Goal: Communication & Community: Answer question/provide support

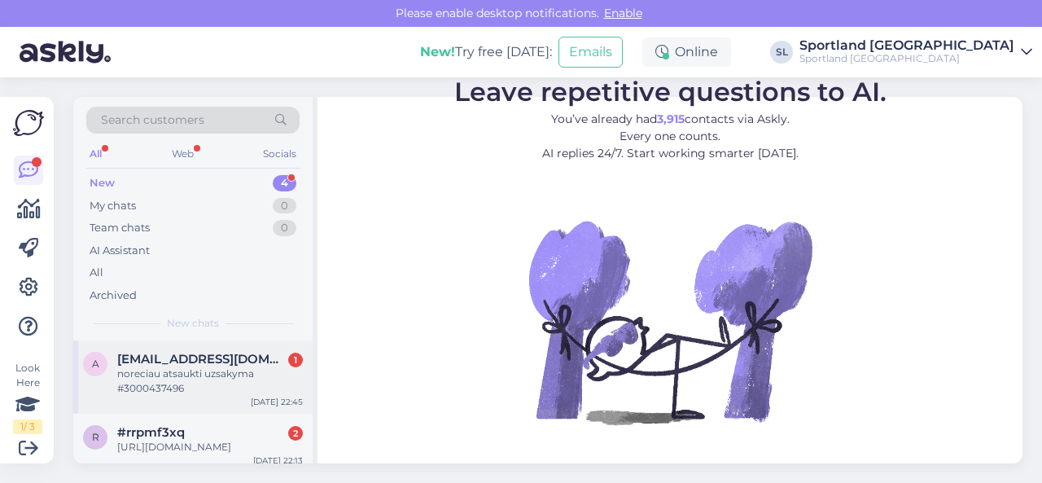
click at [184, 382] on div "noreciau atsaukti uzsakyma #3000437496" at bounding box center [210, 380] width 186 height 29
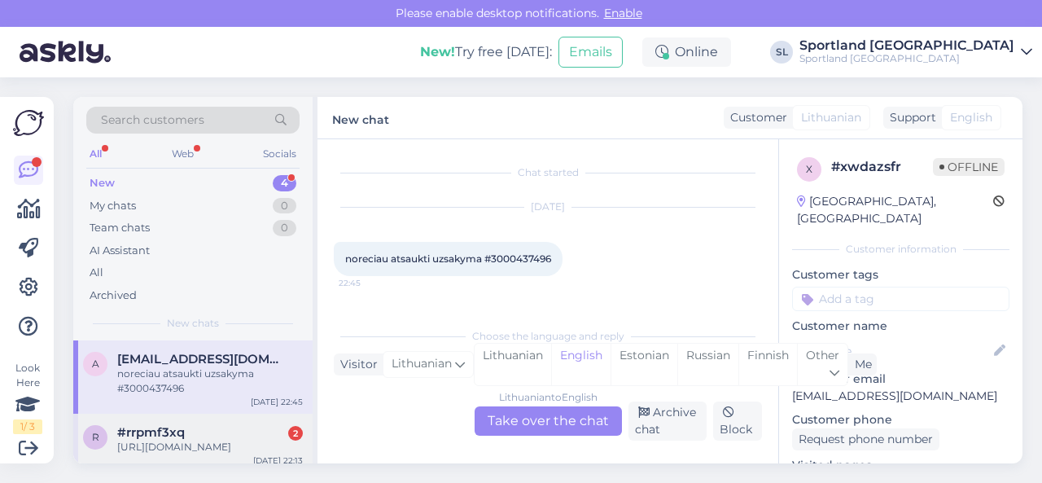
click at [189, 442] on div "[URL][DOMAIN_NAME]" at bounding box center [210, 447] width 186 height 15
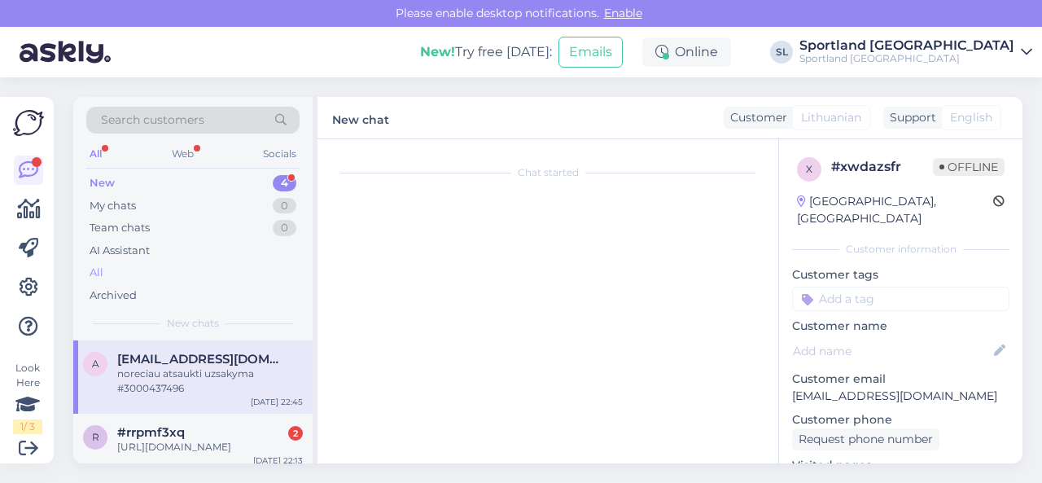
scroll to position [88, 0]
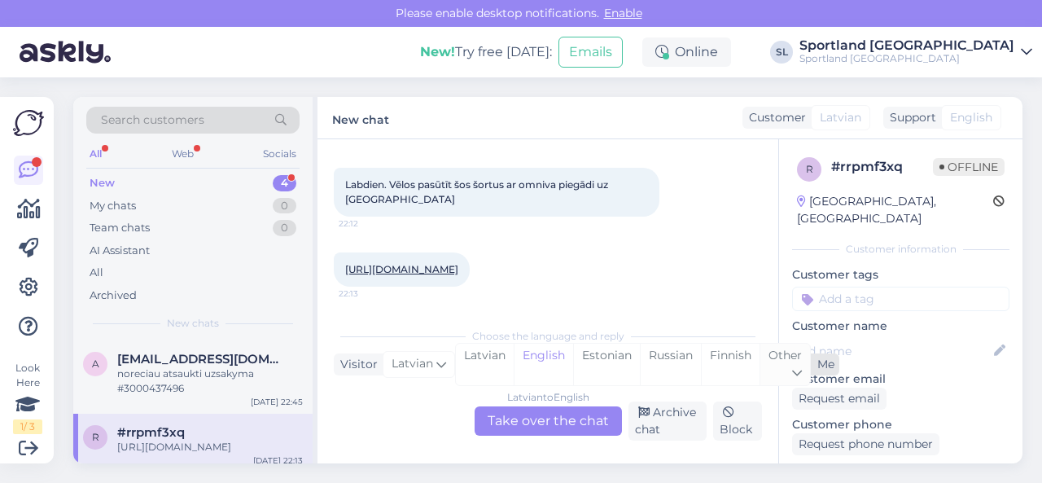
click at [778, 367] on div "Other" at bounding box center [785, 365] width 50 height 42
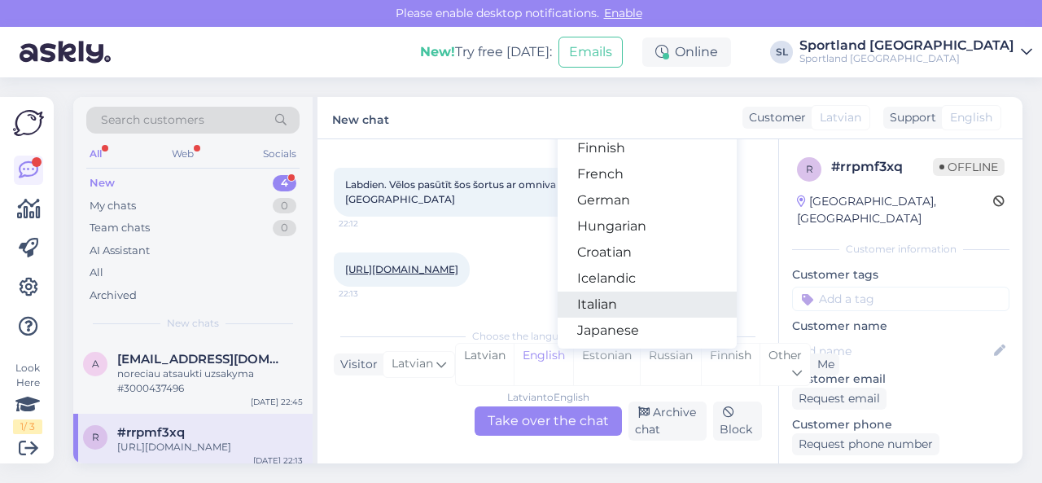
scroll to position [326, 0]
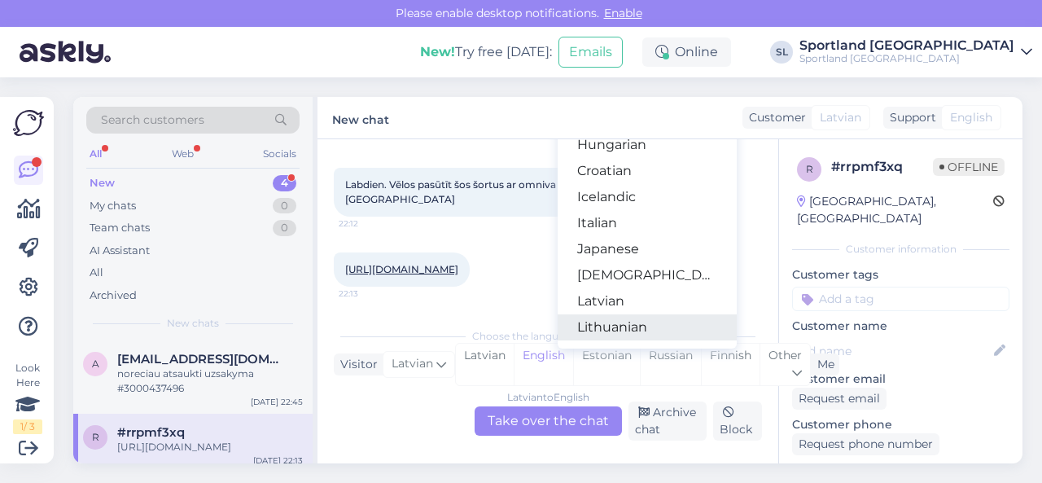
click at [643, 327] on link "Lithuanian" at bounding box center [647, 327] width 179 height 26
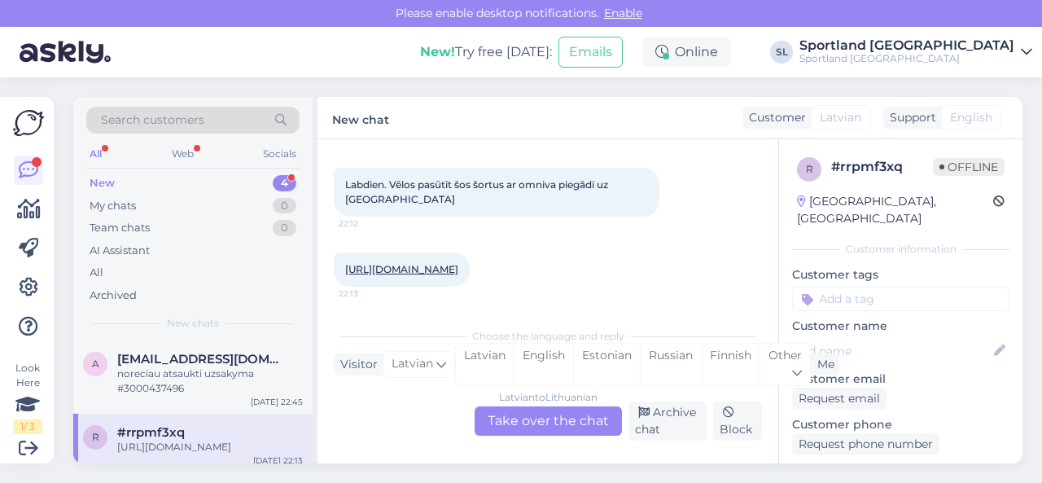
click at [554, 422] on div "[DEMOGRAPHIC_DATA] to Lithuanian Take over the chat" at bounding box center [548, 420] width 147 height 29
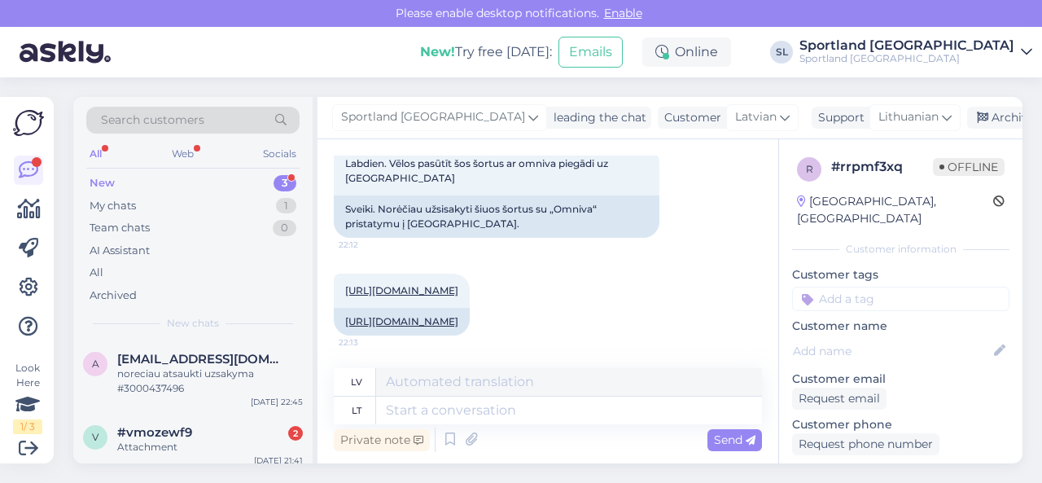
scroll to position [124, 0]
click at [515, 414] on textarea at bounding box center [569, 410] width 386 height 28
type textarea "Sveiki, [GEOGRAPHIC_DATA]"
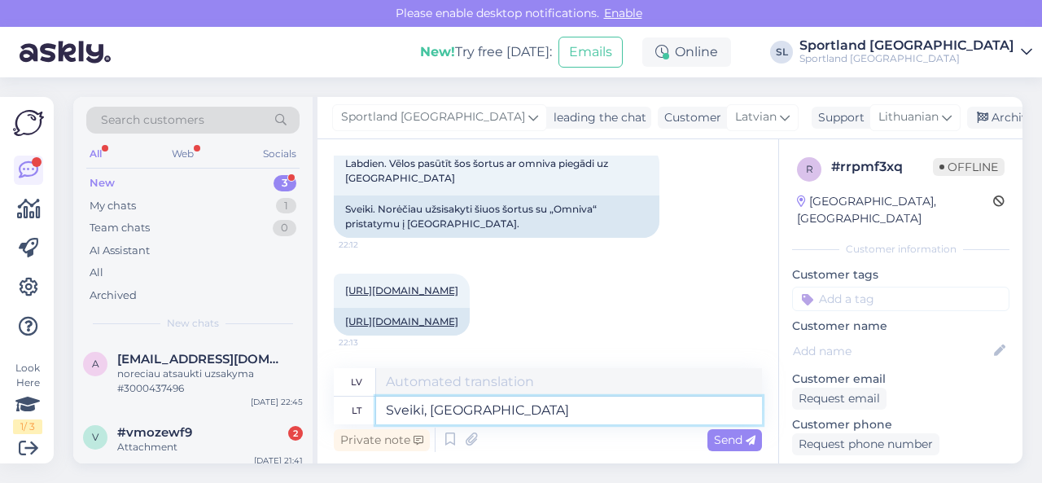
type textarea "Sveiki,"
type textarea "Sveiki, maloniai pra"
type textarea "Sveiki, nav par ko."
type textarea "Sveiki, maloniai prašom"
type textarea "Sveiki, lūdzu"
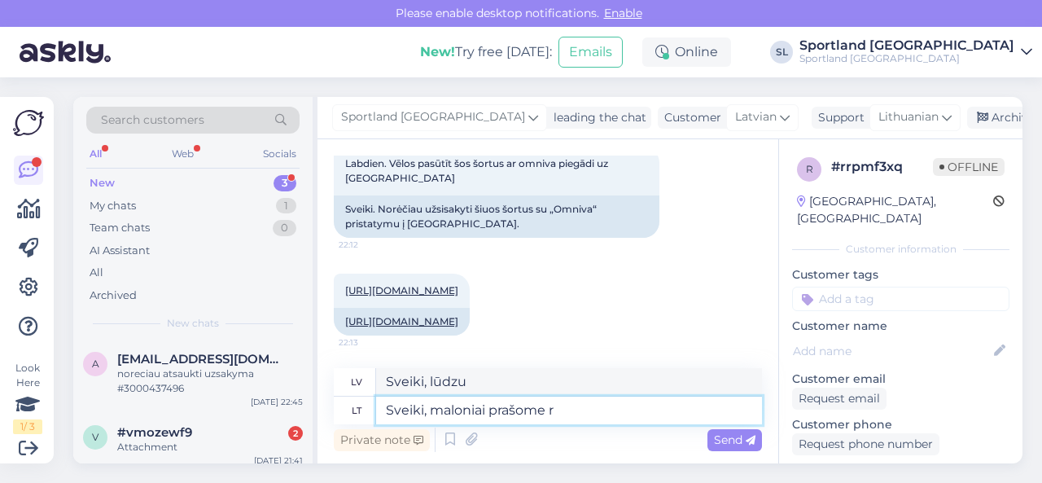
type textarea "Sveiki, maloniai prašome ri"
type textarea "Sveiki, lūdzu."
type textarea "Sveiki, maloniai prašome rinktis pre"
type textarea "Sveiki, lūdzu, izvēlieties"
type textarea "Sveiki, maloniai prašome rinktis prekę iš"
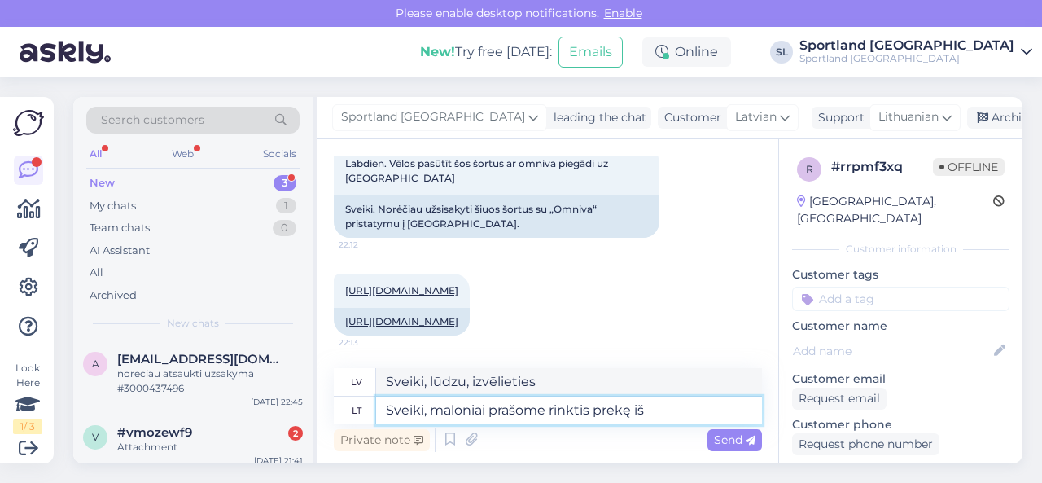
type textarea "Sveiki, lūdzu, izvēlieties produktu."
type textarea "Sveiki, maloniai prašome rinktis prekę iš w"
type textarea "Sveiki, lūdzu, izvēlieties produktu no"
type textarea "Sveiki, maloniai prašome rinktis prekę iš web"
type textarea "Sveiki, lūdzu, izvēlieties produktu no tīmekļa vietnes."
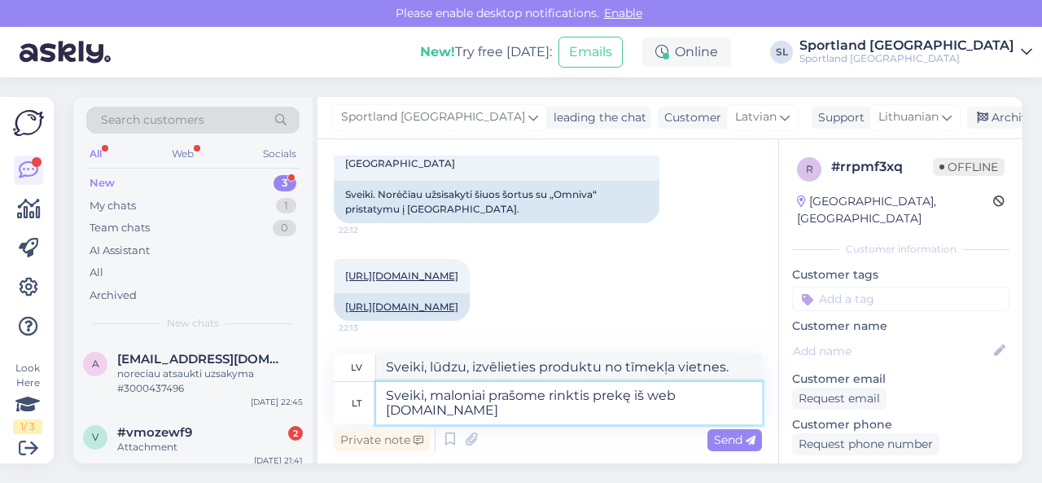
type textarea "Sveiki, maloniai prašome rinktis prekę iš web [DOMAIN_NAME]"
type textarea "Sveiki, lūdzu, izvēlieties produktu no tīmekļa vietnes [DOMAIN_NAME]"
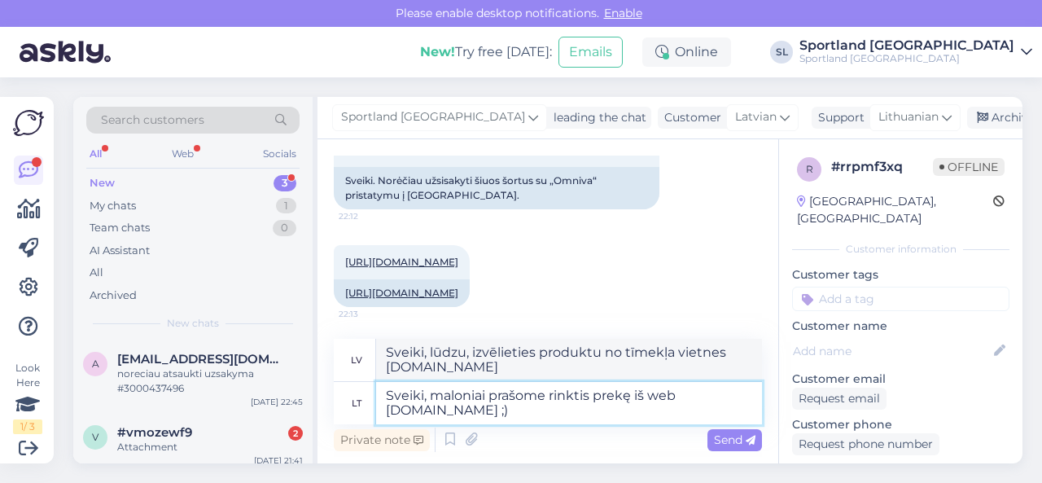
type textarea "Sveiki, maloniai prašome rinktis prekę iš web [DOMAIN_NAME] ;)"
type textarea "Sveiki, lūdzu, izvēlieties produktu no tīmekļa vietnes [DOMAIN_NAME] ;)"
type textarea "Sveiki, maloniai prašome rinktis prekę iš web [DOMAIN_NAME] ;)"
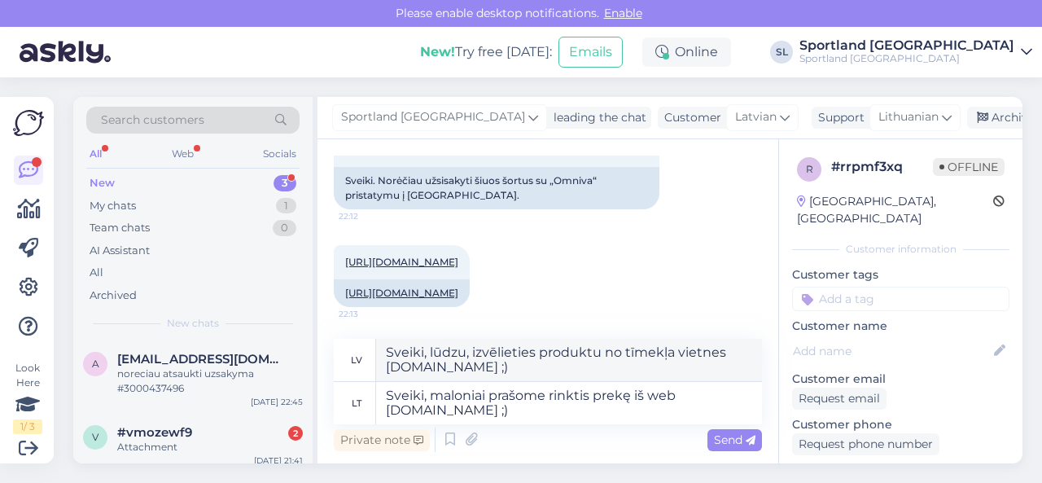
click at [716, 439] on span "Send" at bounding box center [735, 439] width 42 height 15
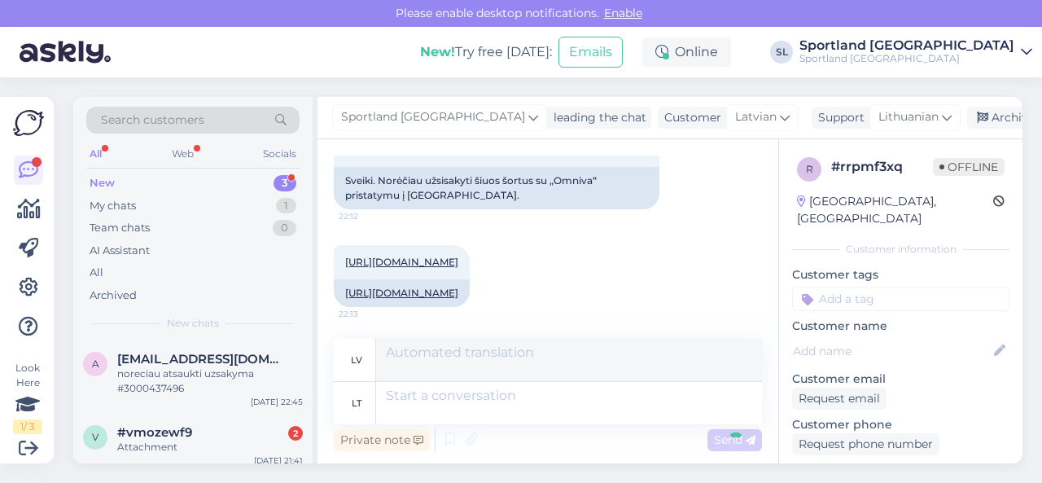
scroll to position [285, 0]
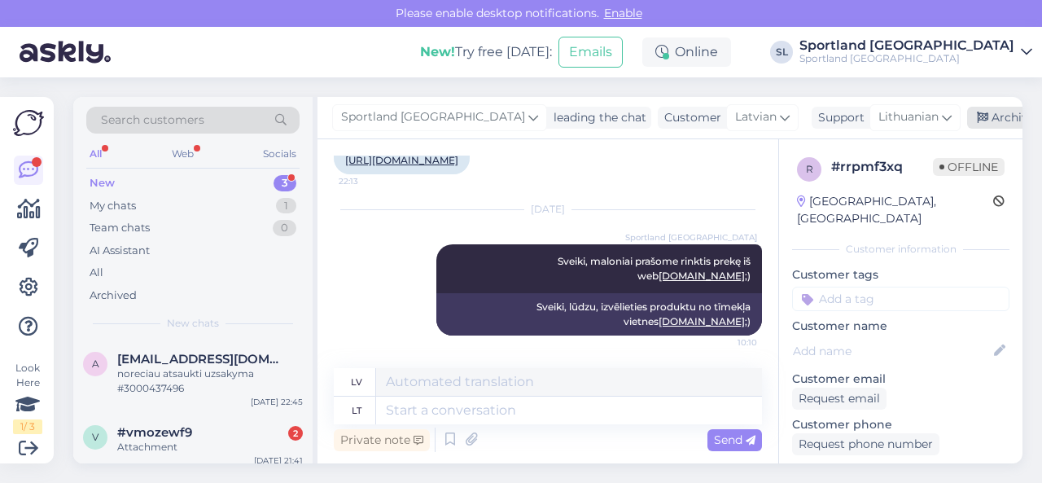
click at [969, 115] on div "Archive chat" at bounding box center [1018, 118] width 103 height 22
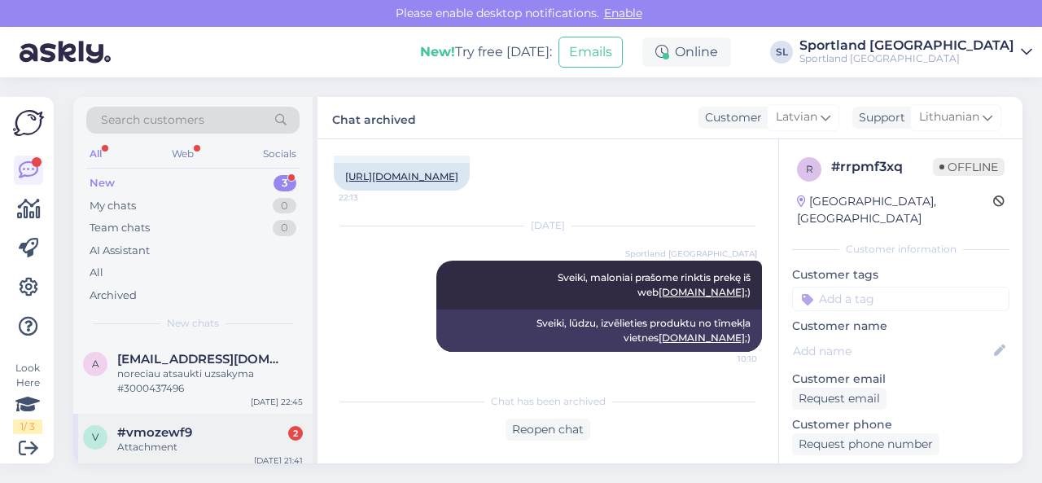
click at [169, 427] on span "#vmozewf9" at bounding box center [154, 432] width 75 height 15
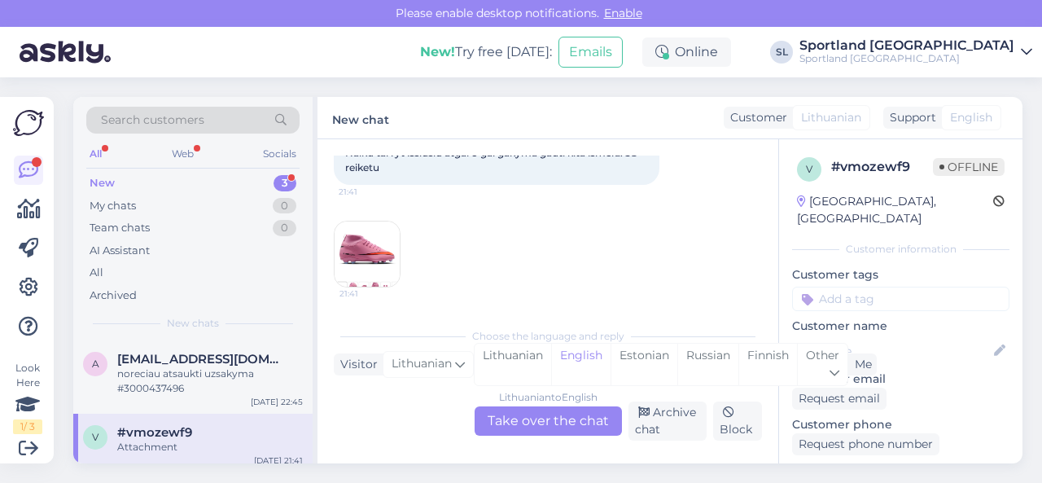
scroll to position [361, 0]
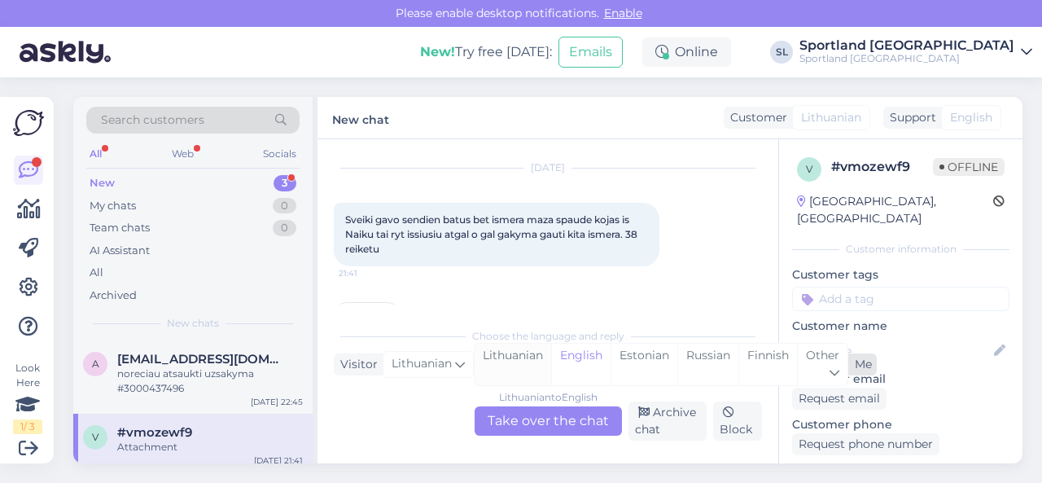
click at [529, 353] on div "Lithuanian" at bounding box center [513, 365] width 77 height 42
click at [529, 417] on div "Lithuanian to Lithuanian Take over the chat" at bounding box center [548, 420] width 147 height 29
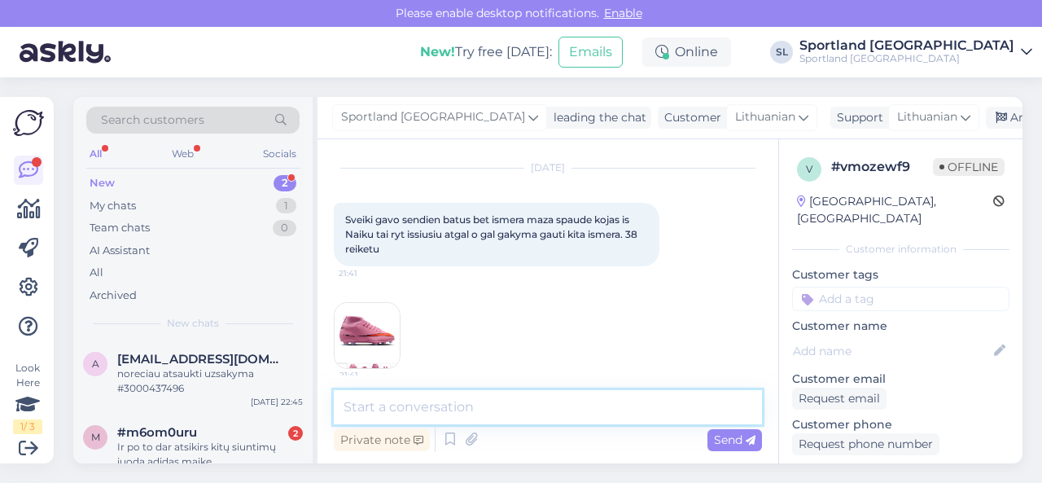
click at [530, 402] on textarea at bounding box center [548, 407] width 428 height 34
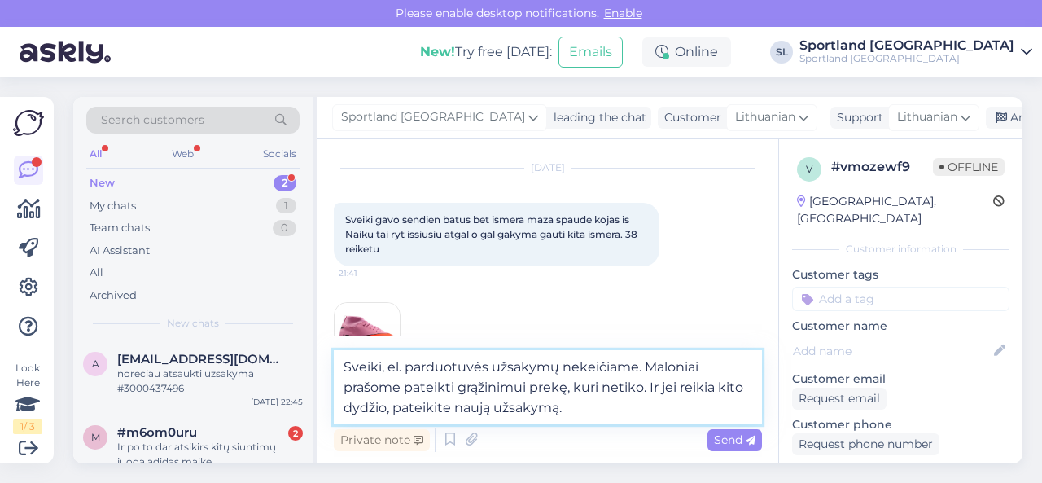
type textarea "Sveiki, el. parduotuvės užsakymų nekeičiame. Maloniai prašome pateikti grąžinim…"
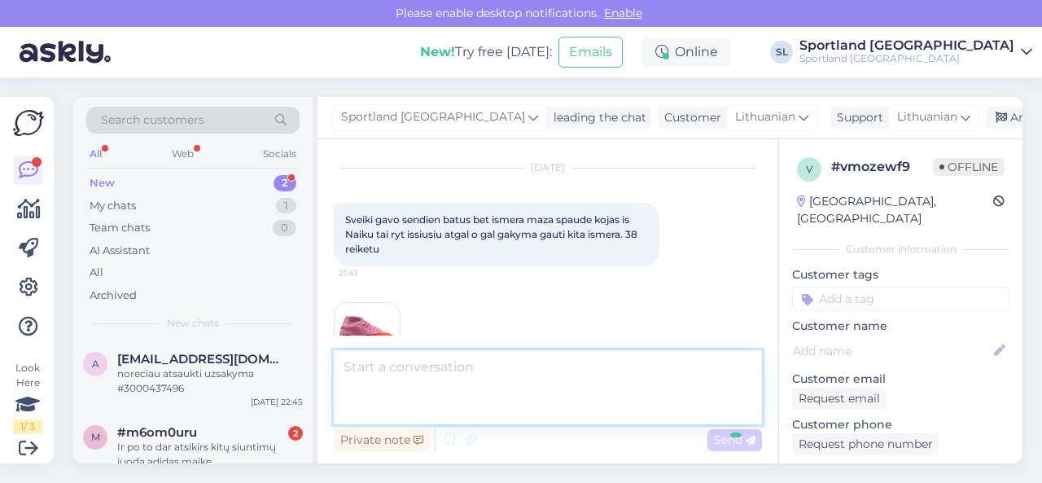
scroll to position [505, 0]
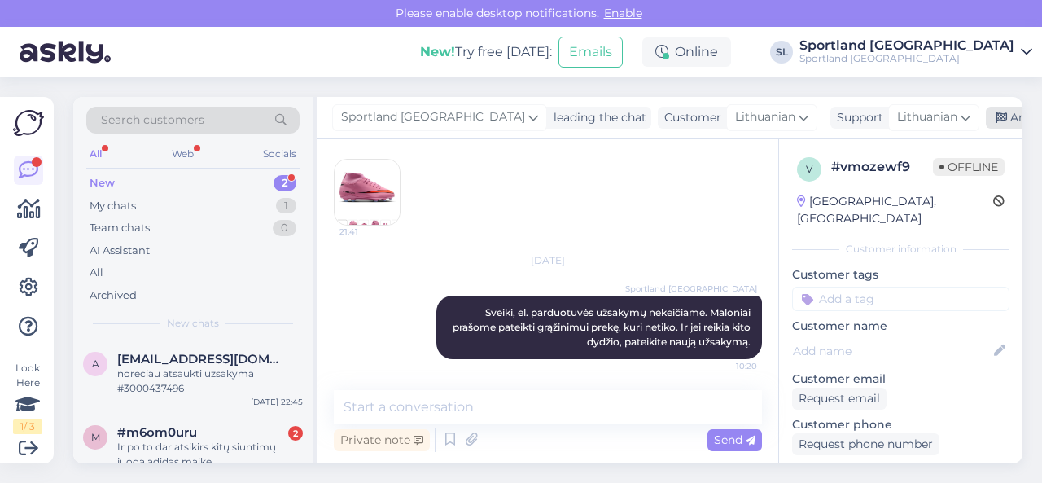
click at [986, 112] on div "Archive chat" at bounding box center [1037, 118] width 103 height 22
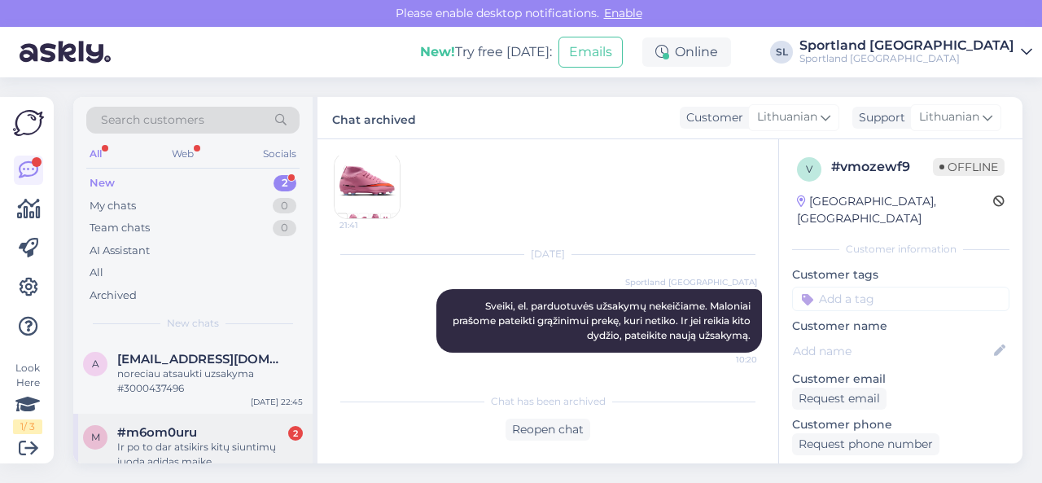
click at [199, 434] on div "#m6om0uru 2" at bounding box center [210, 432] width 186 height 15
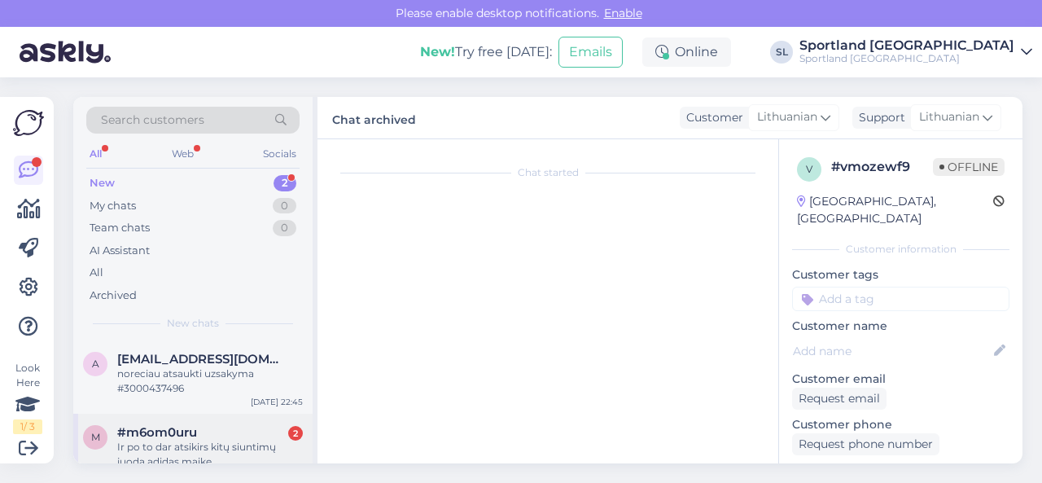
scroll to position [2314, 0]
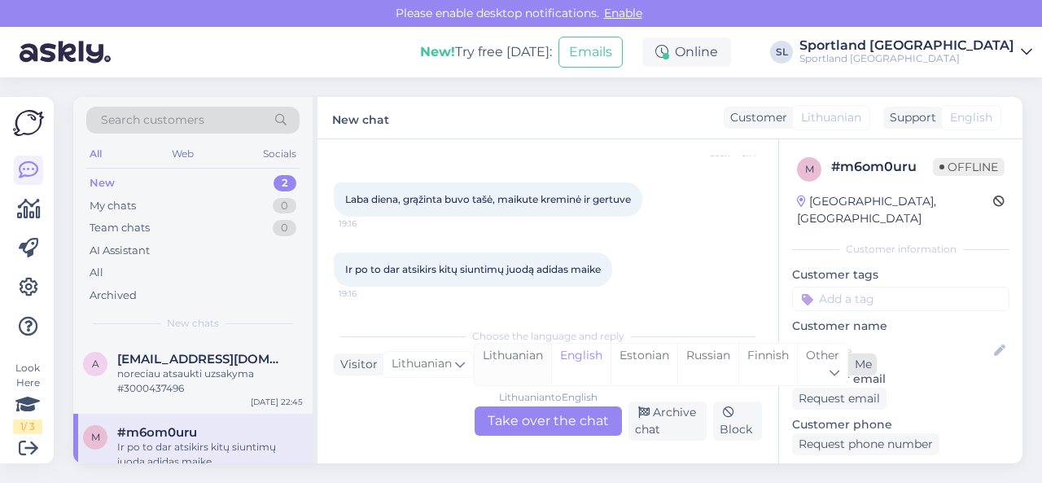
click at [503, 365] on div "Lithuanian" at bounding box center [513, 365] width 77 height 42
click at [530, 429] on div "Lithuanian to Lithuanian Take over the chat" at bounding box center [548, 420] width 147 height 29
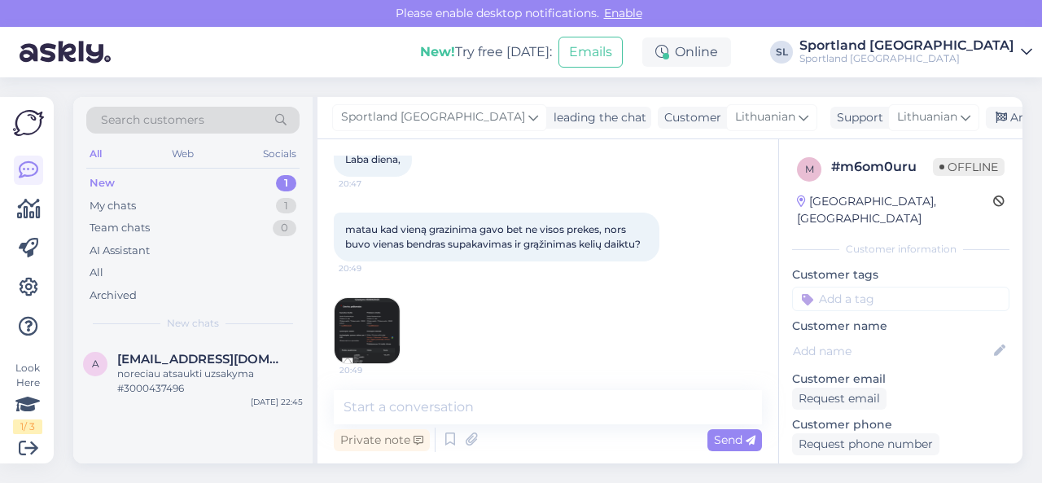
scroll to position [2080, 0]
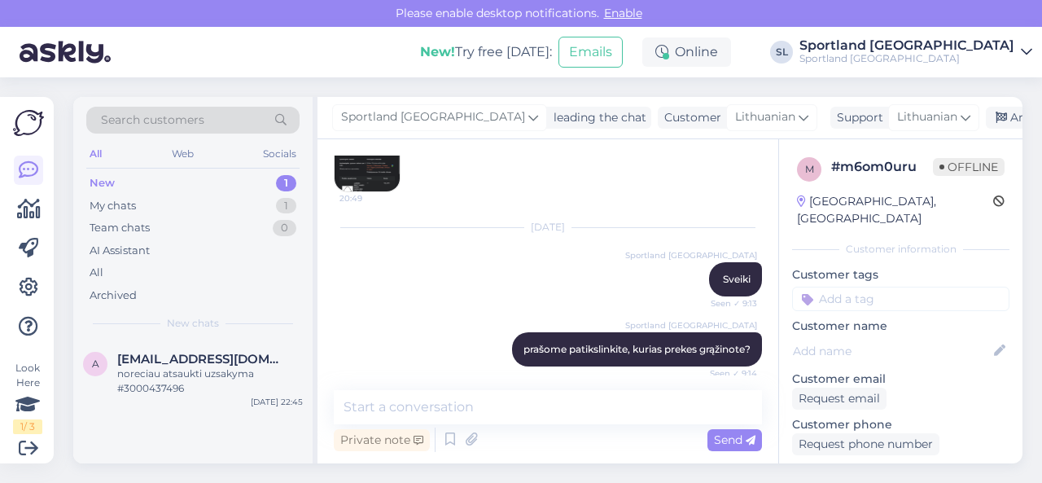
click at [379, 190] on img at bounding box center [367, 158] width 65 height 65
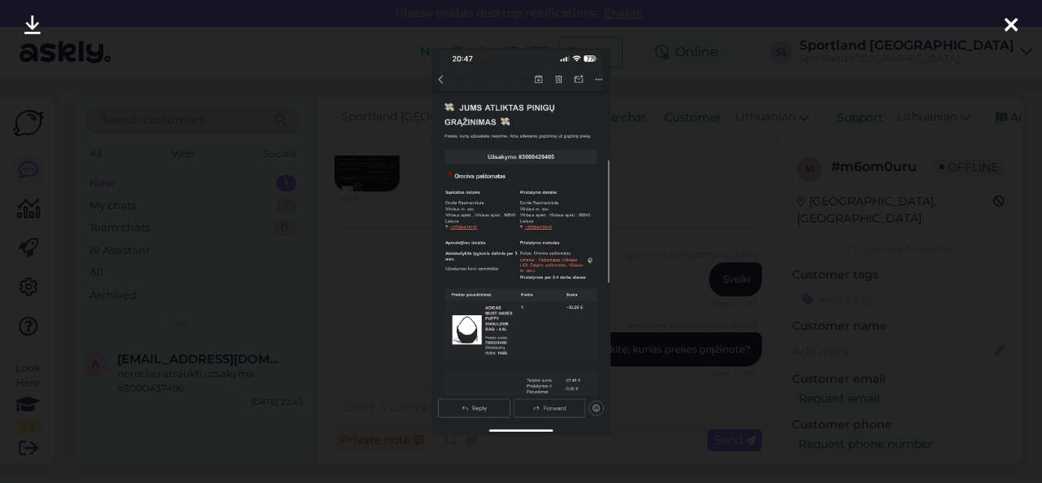
click at [382, 258] on div at bounding box center [521, 241] width 1042 height 483
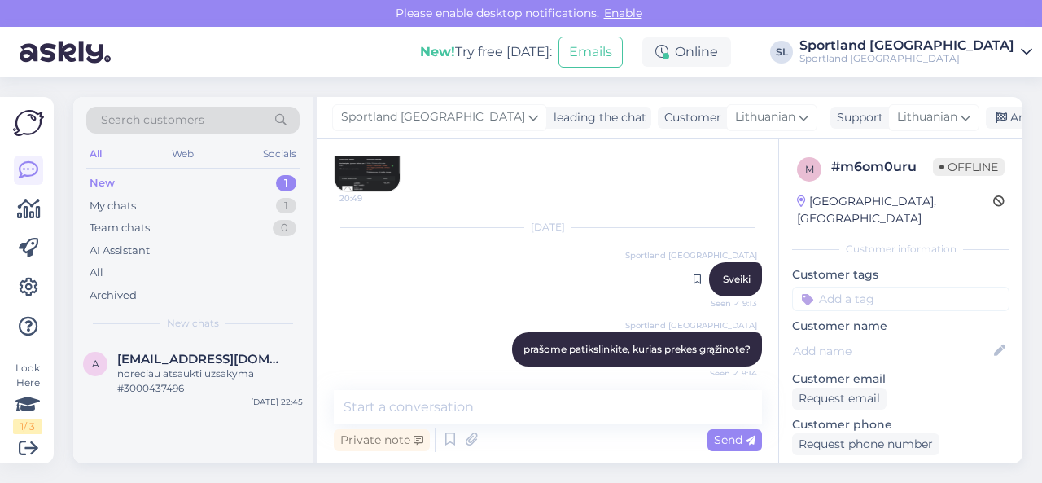
scroll to position [2242, 0]
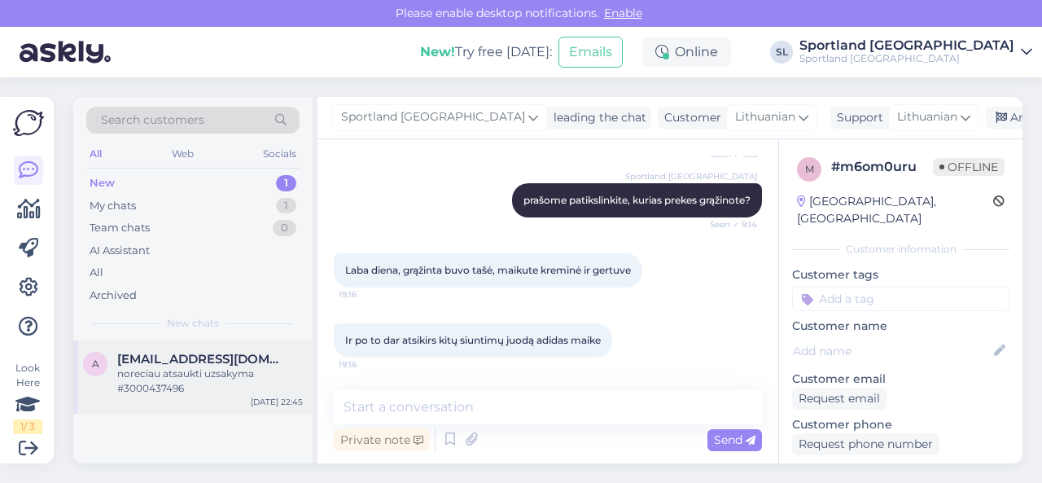
click at [248, 387] on div "noreciau atsaukti uzsakyma #3000437496" at bounding box center [210, 380] width 186 height 29
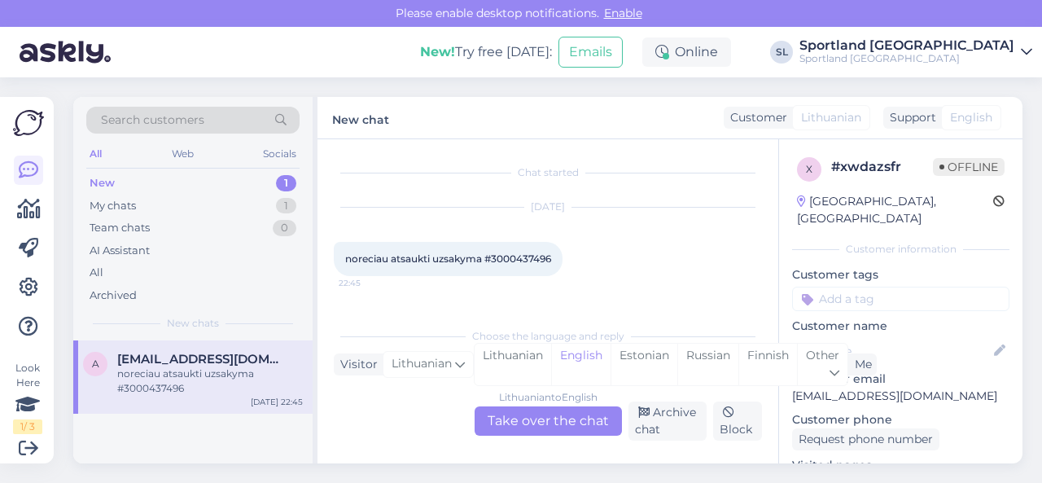
scroll to position [0, 0]
click at [526, 256] on span "noreciau atsaukti uzsakyma #3000437496" at bounding box center [448, 258] width 206 height 12
copy div "3000437496 22:45"
click at [529, 361] on div "Lithuanian" at bounding box center [513, 365] width 77 height 42
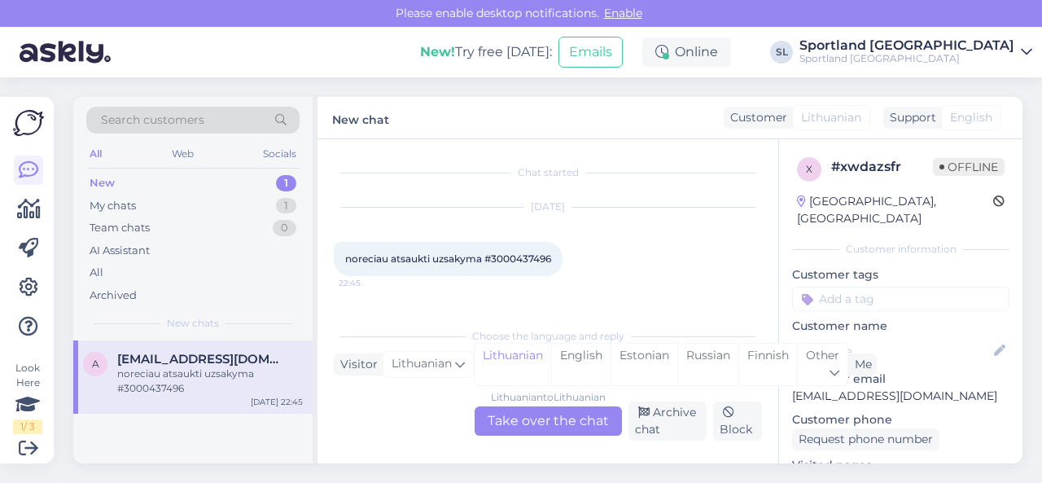
click at [541, 413] on div "Lithuanian to Lithuanian Take over the chat" at bounding box center [548, 420] width 147 height 29
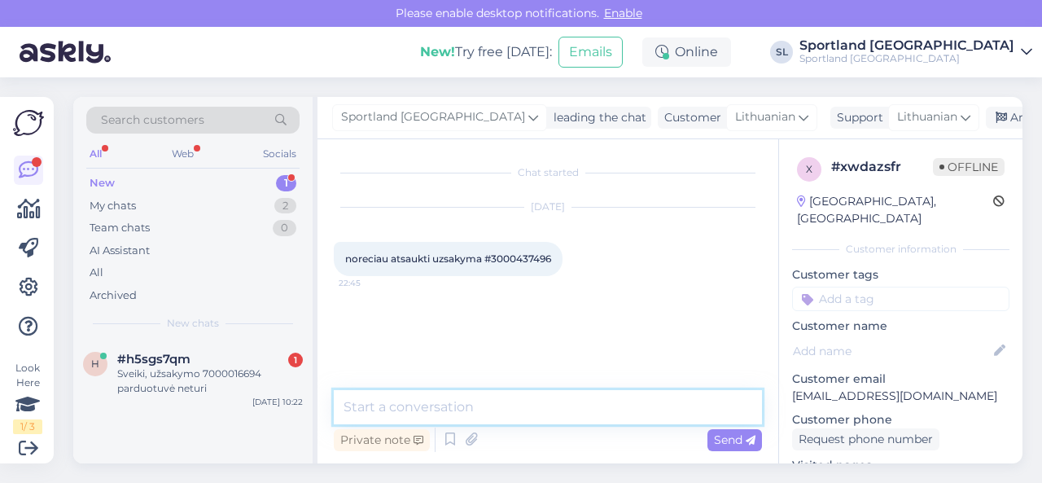
click at [471, 401] on textarea at bounding box center [548, 407] width 428 height 34
type textarea "Sveiki, užsakymas anuliuotas."
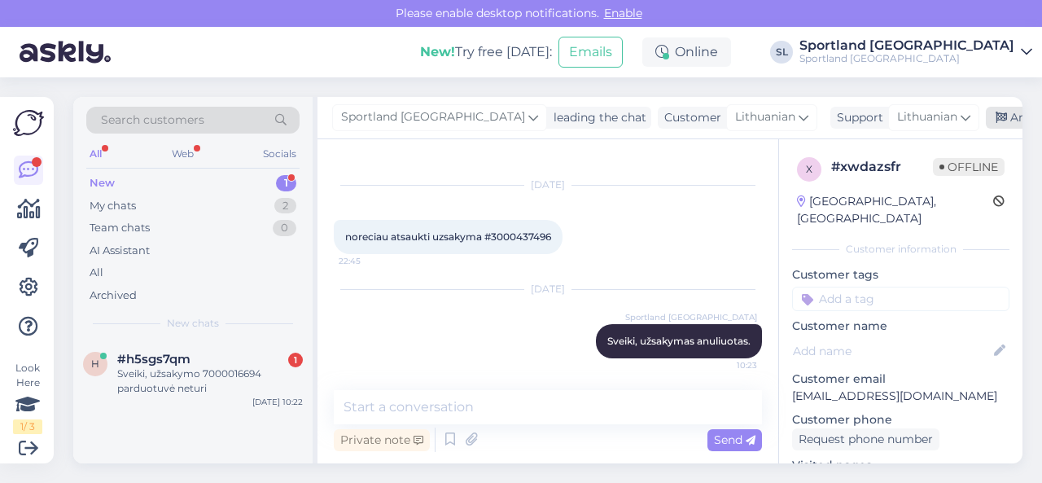
click at [986, 115] on div "Archive chat" at bounding box center [1037, 118] width 103 height 22
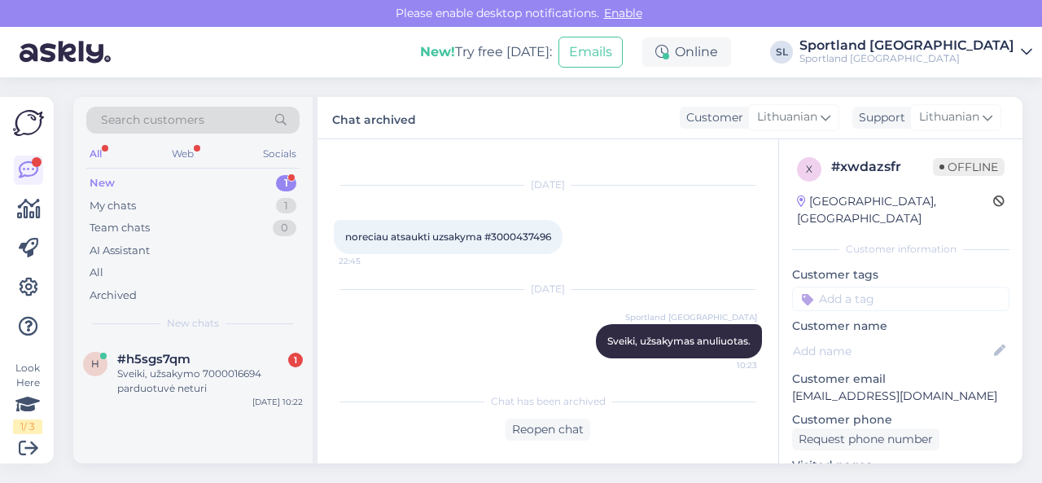
click at [204, 181] on div "New 1" at bounding box center [192, 183] width 213 height 23
click at [202, 353] on div "#h5sgs7qm 1" at bounding box center [210, 359] width 186 height 15
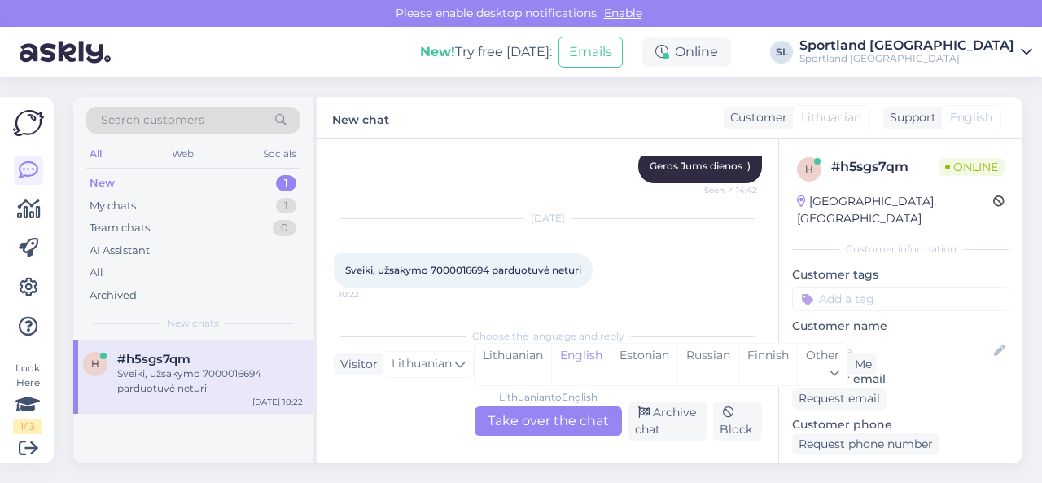
click at [462, 265] on span "Sveiki, užsakymo 7000016694 parduotuvė neturi" at bounding box center [463, 270] width 236 height 12
copy span "7000016694"
click at [515, 369] on div "Lithuanian" at bounding box center [513, 365] width 77 height 42
click at [532, 417] on div "Lithuanian to Lithuanian Take over the chat" at bounding box center [548, 420] width 147 height 29
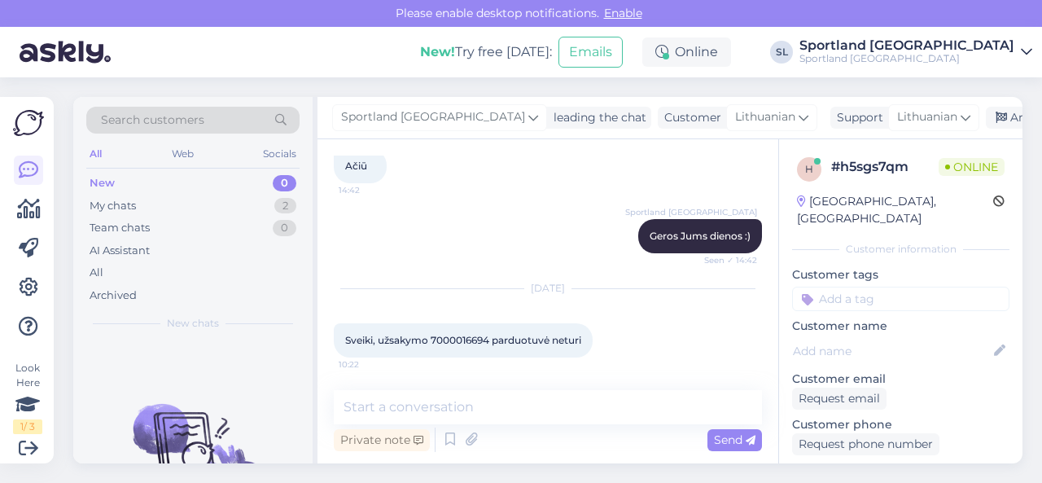
scroll to position [331, 0]
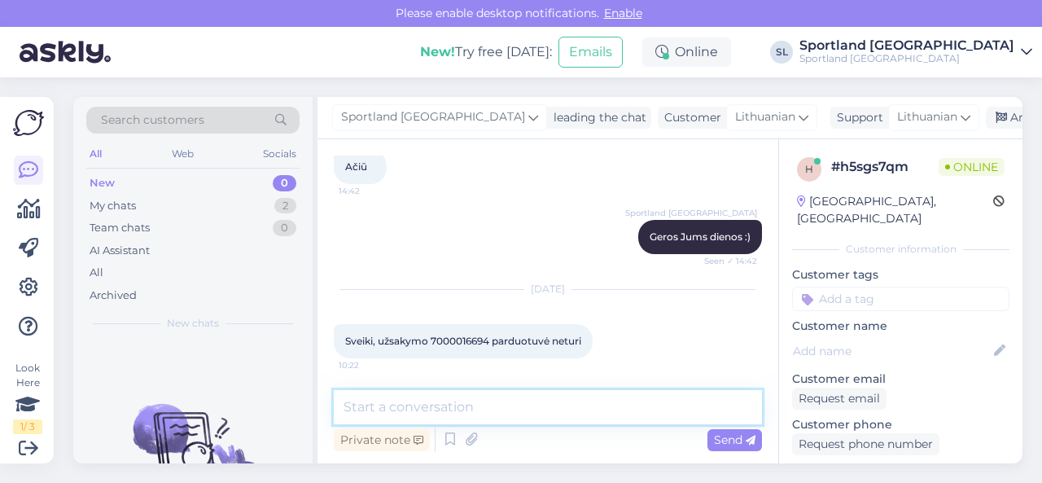
click at [449, 409] on textarea at bounding box center [548, 407] width 428 height 34
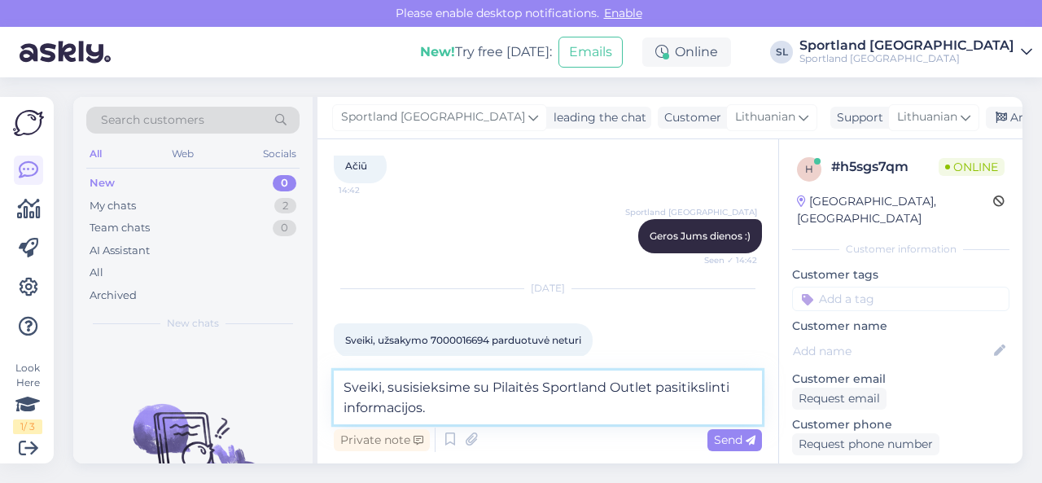
scroll to position [169, 0]
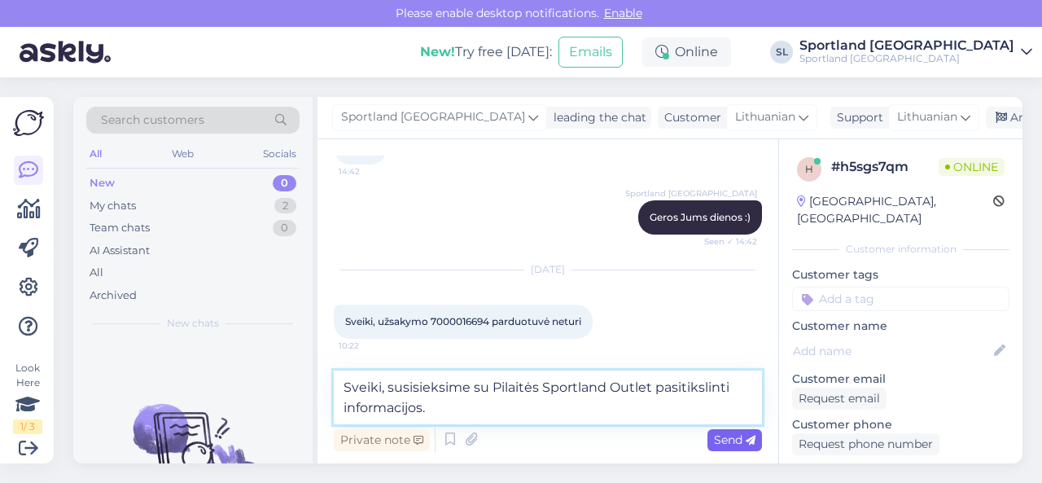
type textarea "Sveiki, susisieksime su Pilaitės Sportland Outlet pasitikslinti informacijos."
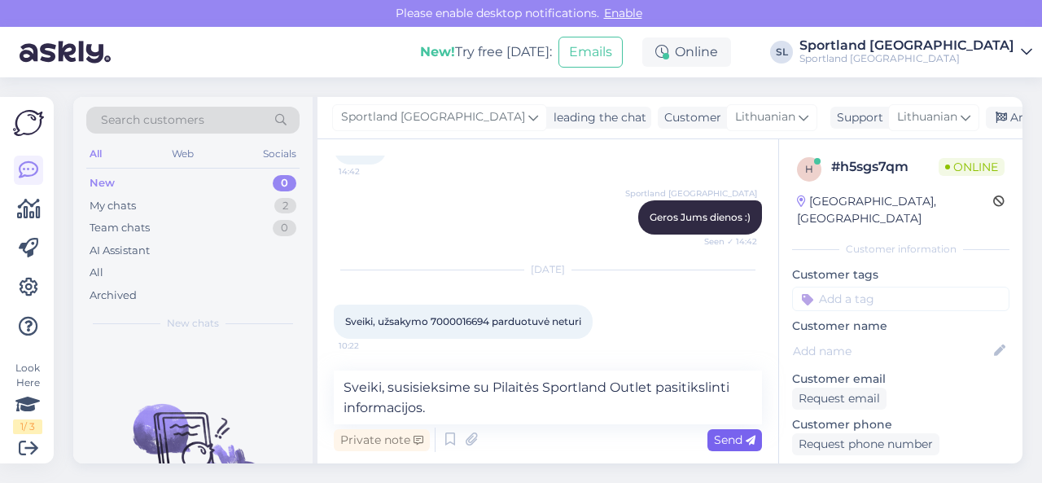
click at [726, 444] on span "Send" at bounding box center [735, 439] width 42 height 15
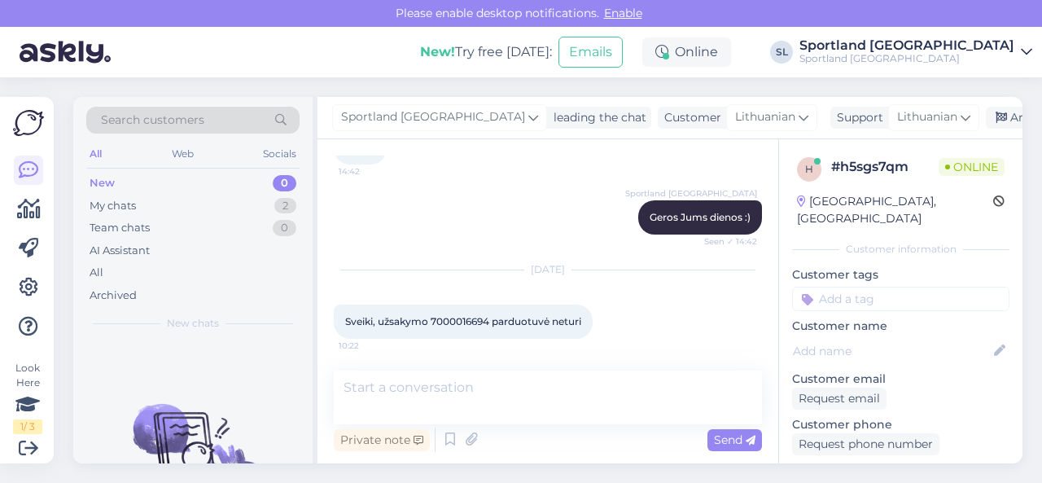
scroll to position [416, 0]
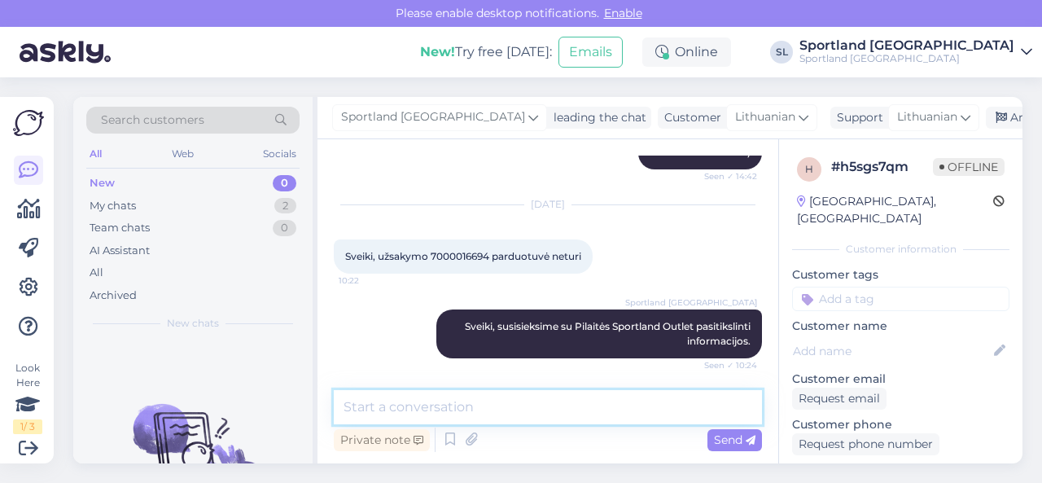
click at [543, 408] on textarea at bounding box center [548, 407] width 428 height 34
type textarea "S"
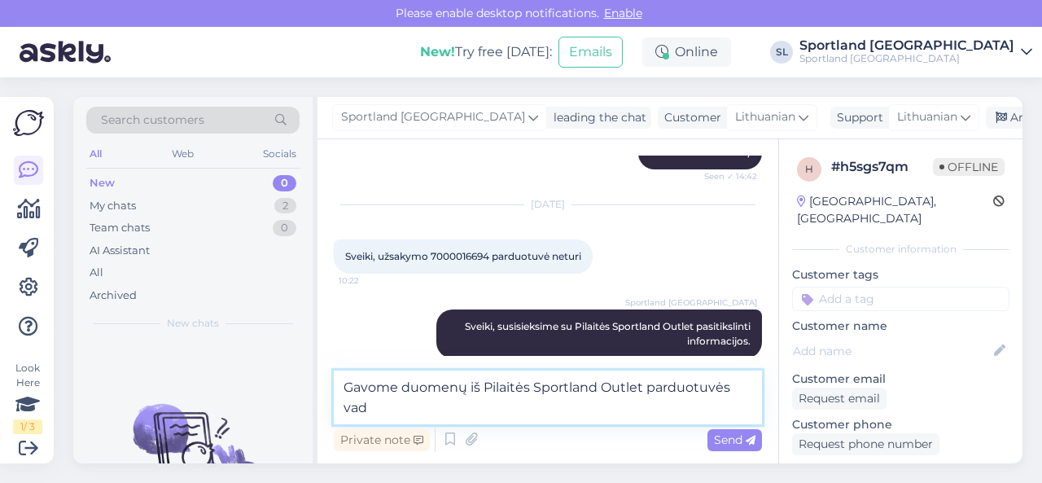
scroll to position [436, 0]
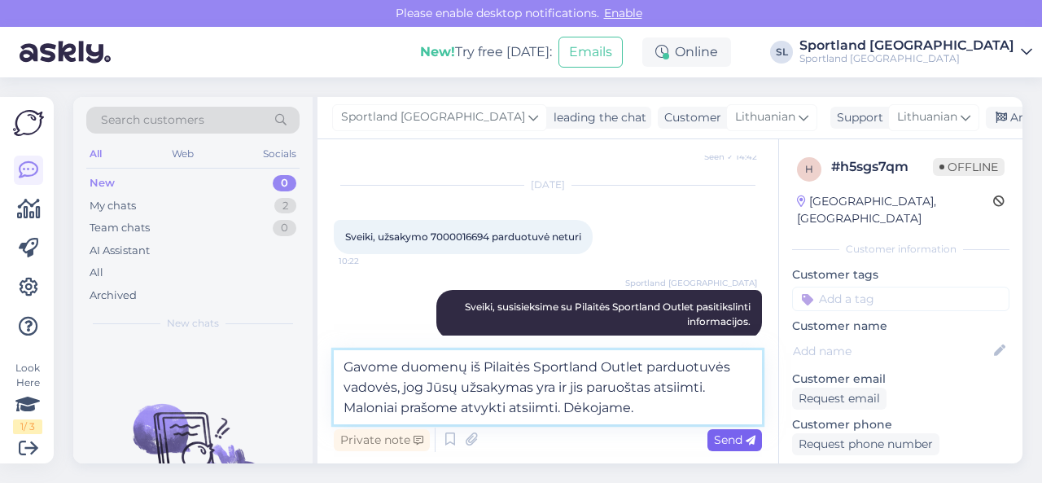
type textarea "Gavome duomenų iš Pilaitės Sportland Outlet parduotuvės vadovės, jog Jūsų užsak…"
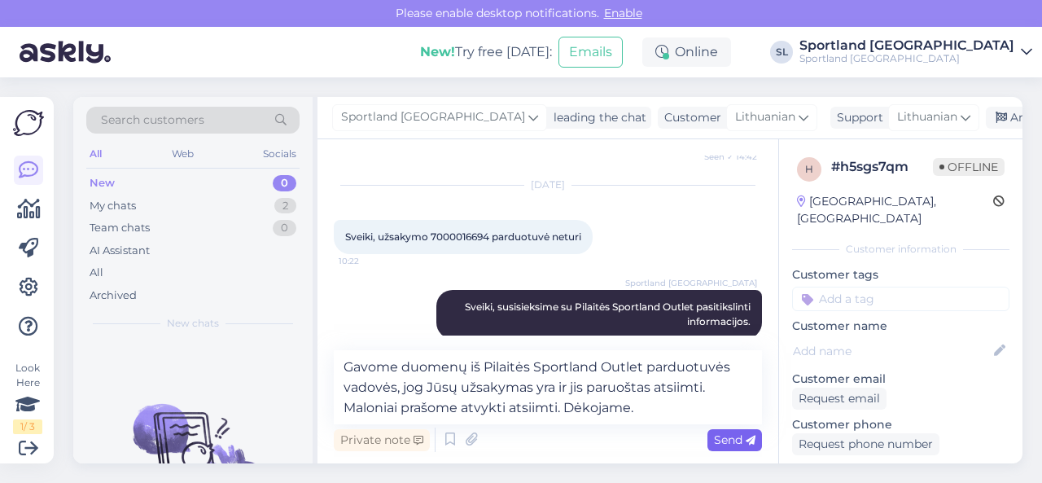
click at [744, 441] on span "Send" at bounding box center [735, 439] width 42 height 15
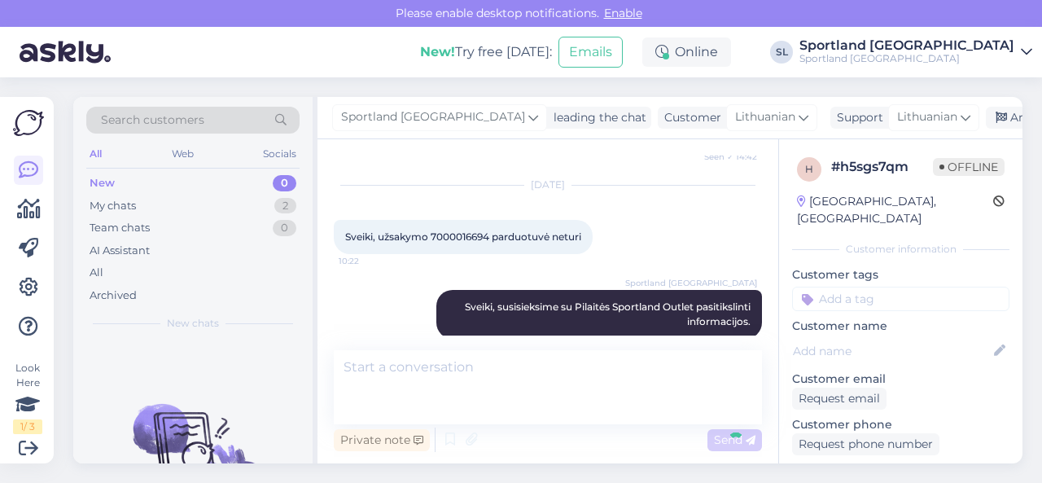
scroll to position [515, 0]
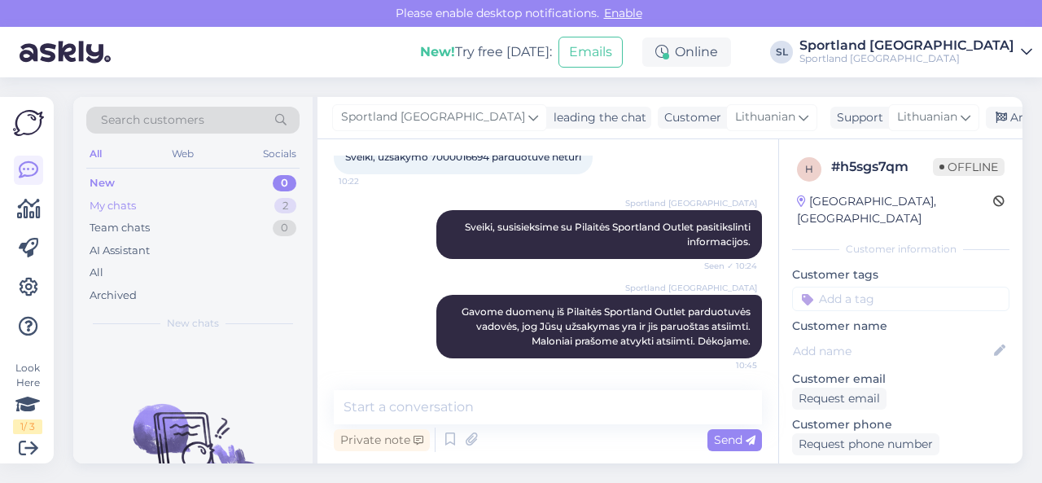
click at [247, 204] on div "My chats 2" at bounding box center [192, 206] width 213 height 23
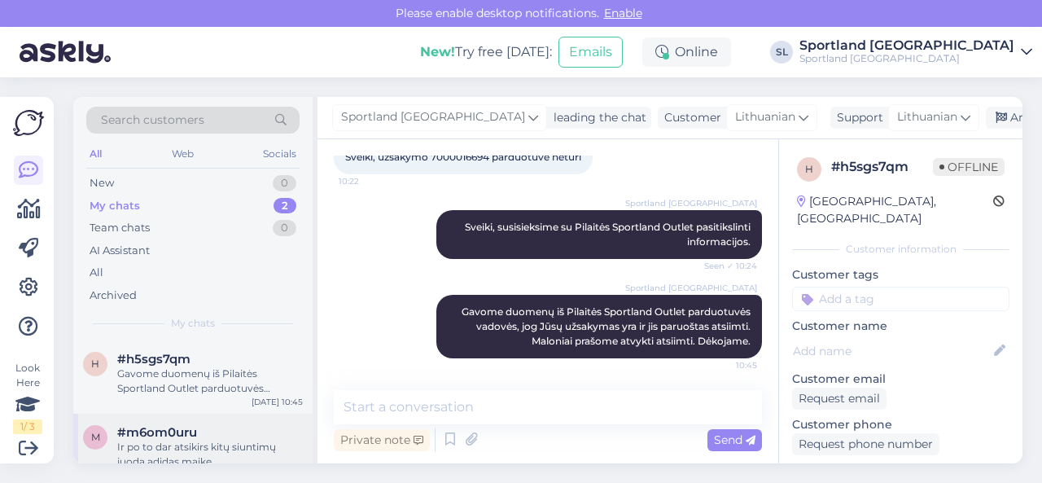
click at [197, 442] on div "Ir po to dar atsikirs kitų siuntimų juodą adidas maike" at bounding box center [210, 454] width 186 height 29
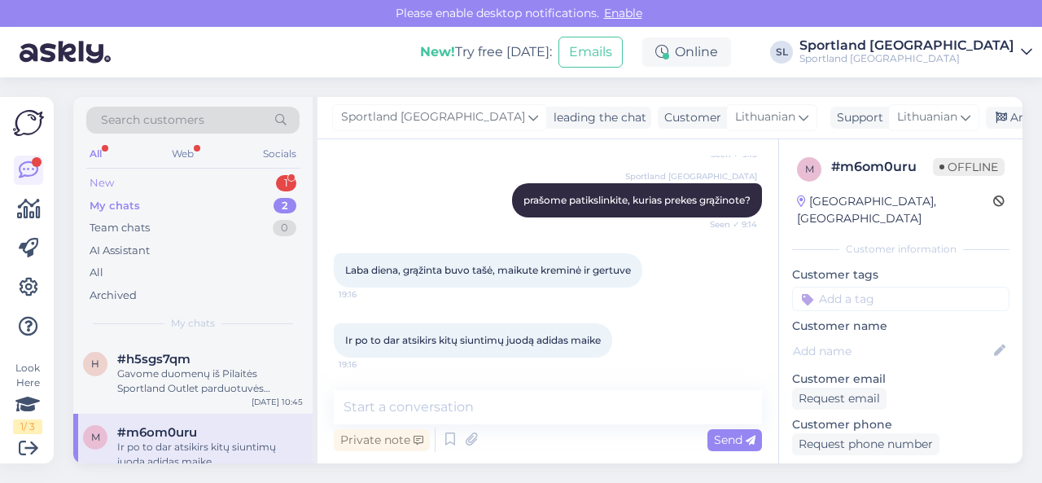
click at [184, 182] on div "New 1" at bounding box center [192, 183] width 213 height 23
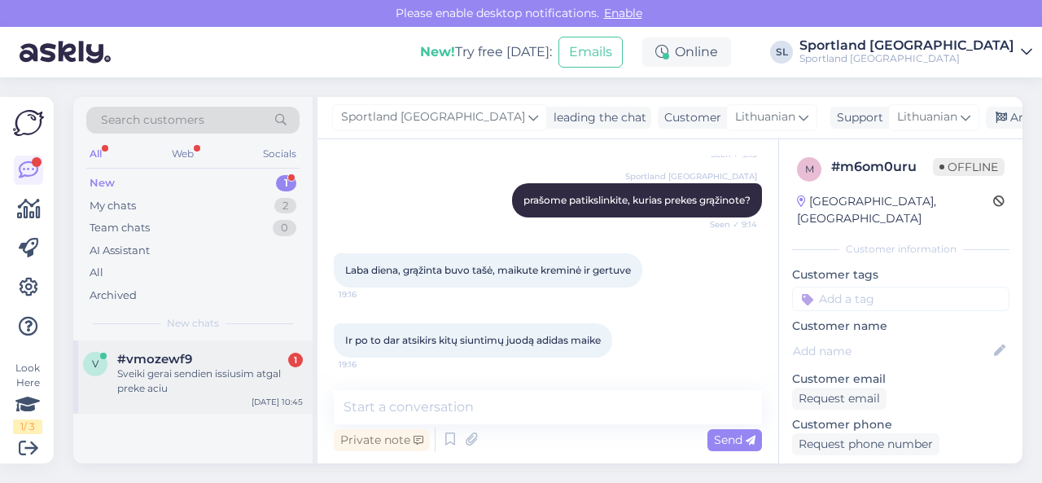
click at [178, 380] on div "Sveiki gerai sendien issiusim atgal preke aciu" at bounding box center [210, 380] width 186 height 29
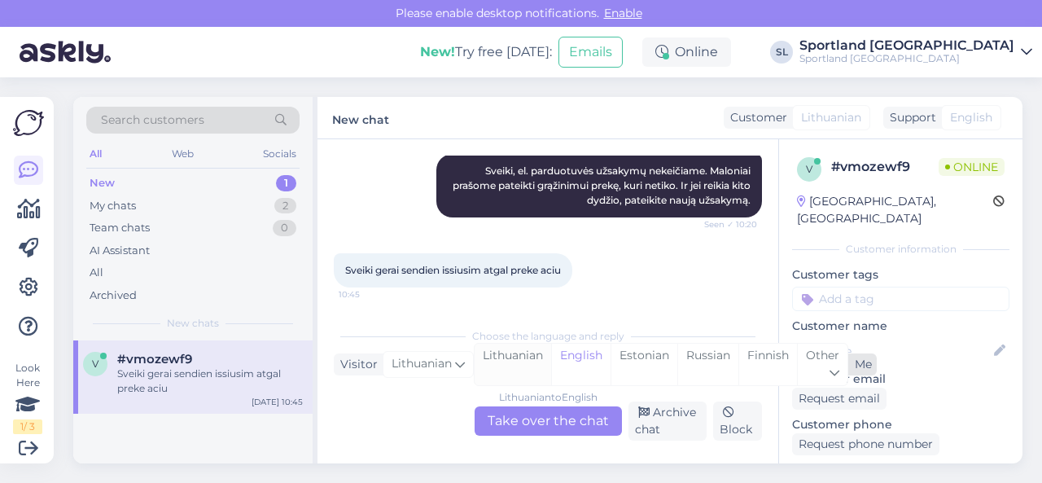
click at [536, 362] on div "Lithuanian" at bounding box center [513, 365] width 77 height 42
click at [543, 416] on div "Lithuanian to Lithuanian Take over the chat" at bounding box center [548, 420] width 147 height 29
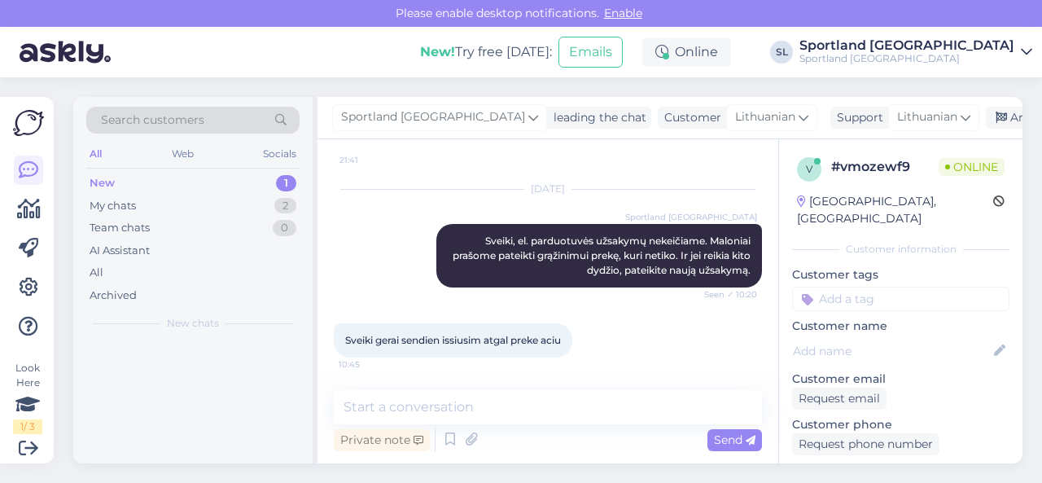
scroll to position [575, 0]
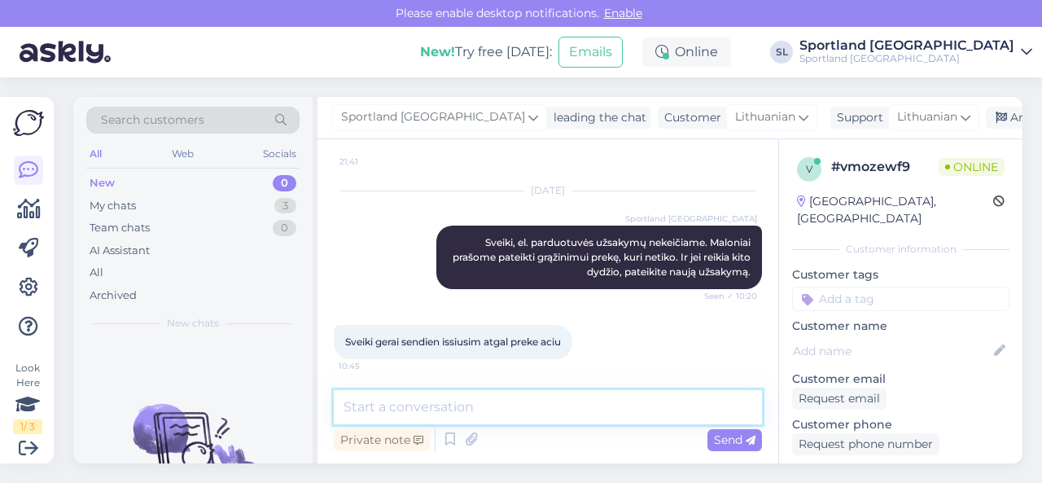
click at [528, 396] on textarea at bounding box center [548, 407] width 428 height 34
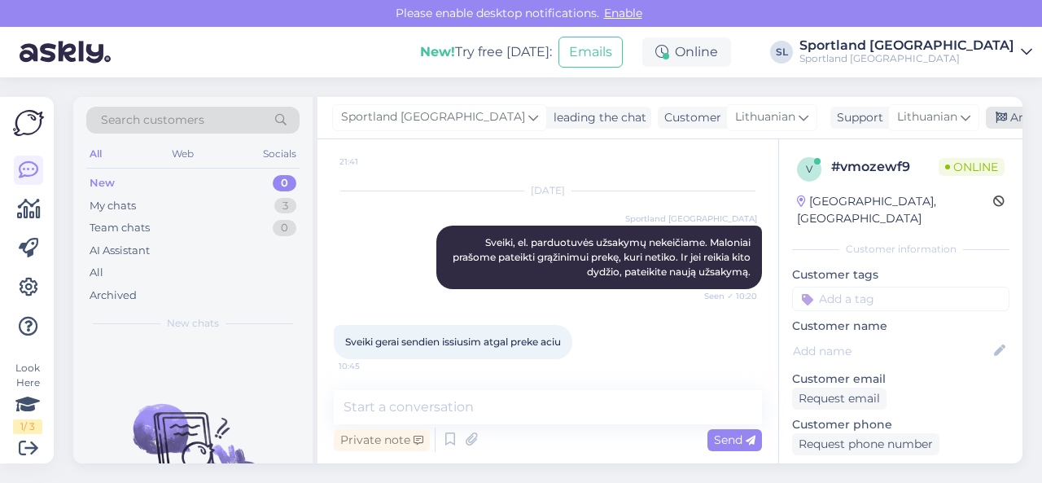
click at [986, 107] on div "Archive chat" at bounding box center [1037, 118] width 103 height 22
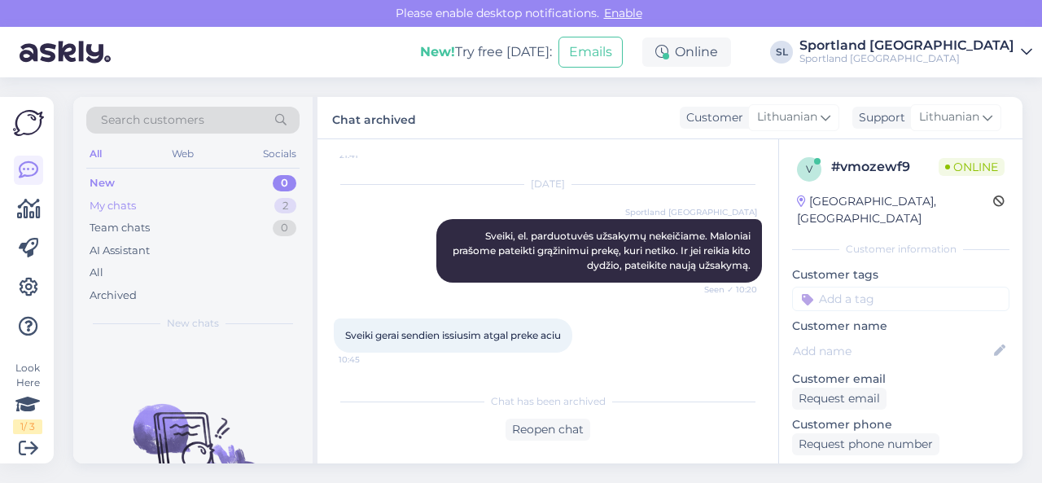
click at [136, 204] on div "My chats" at bounding box center [113, 206] width 46 height 16
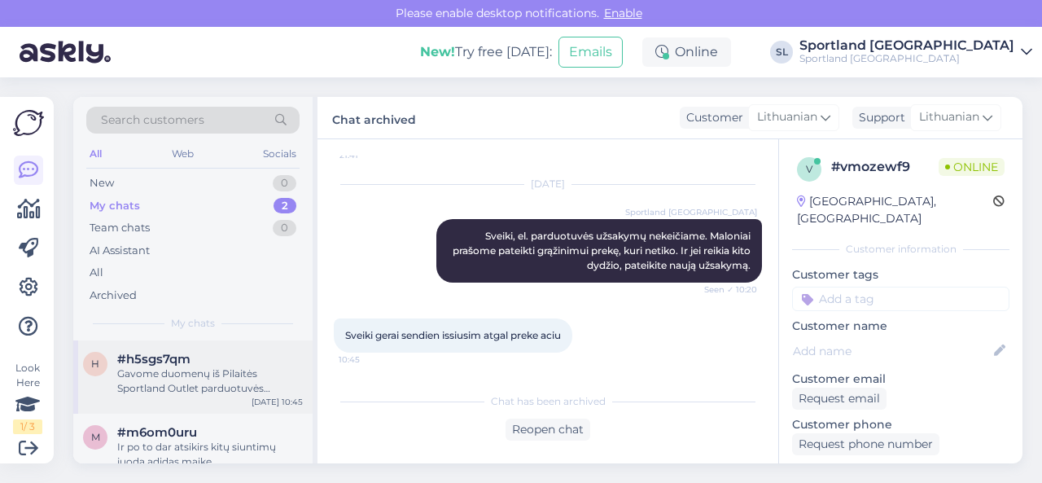
click at [172, 388] on div "Gavome duomenų iš Pilaitės Sportland Outlet parduotuvės vadovės, jog Jūsų užsak…" at bounding box center [210, 380] width 186 height 29
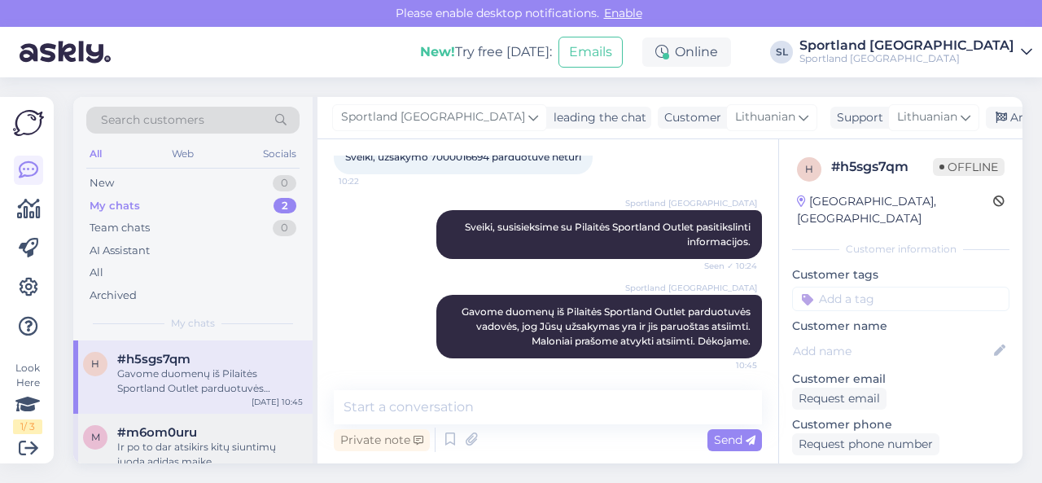
click at [212, 434] on div "#m6om0uru" at bounding box center [210, 432] width 186 height 15
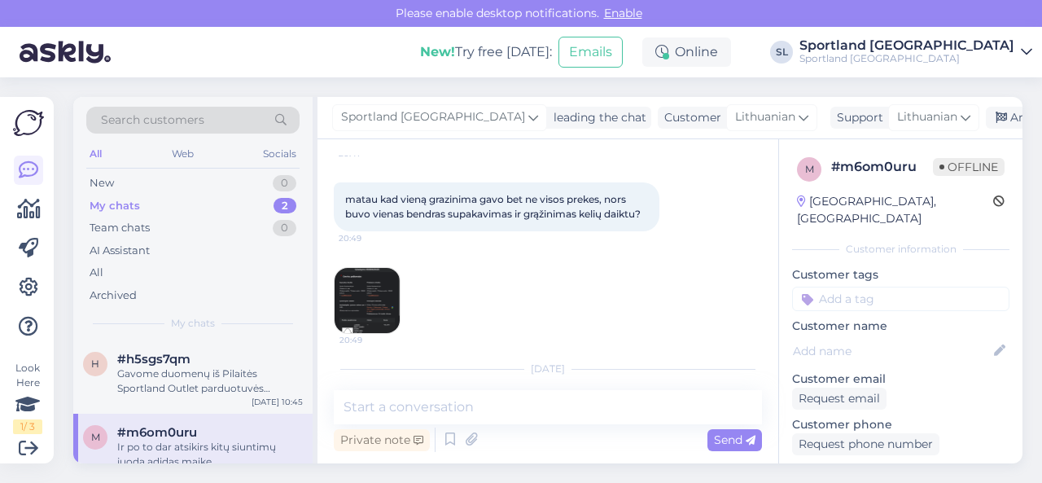
scroll to position [2079, 0]
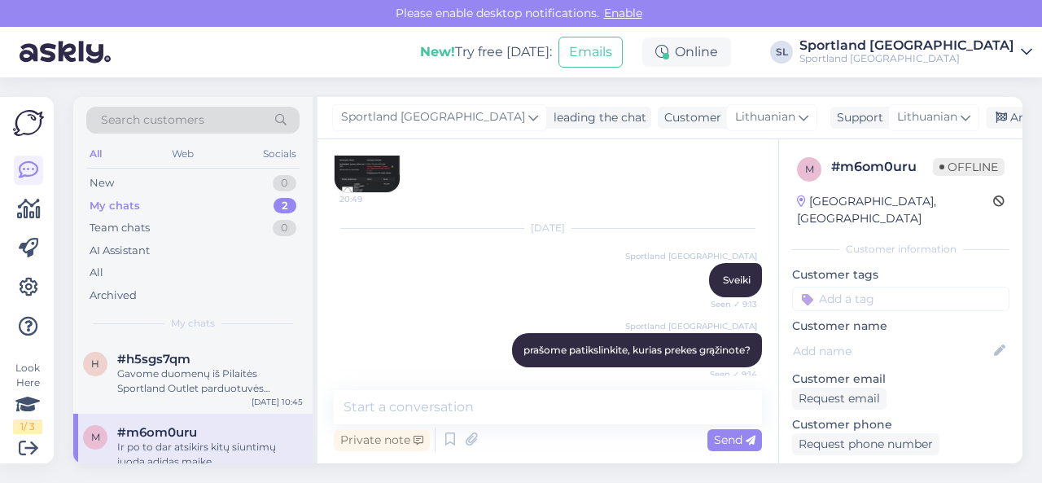
click at [363, 170] on img at bounding box center [367, 159] width 65 height 65
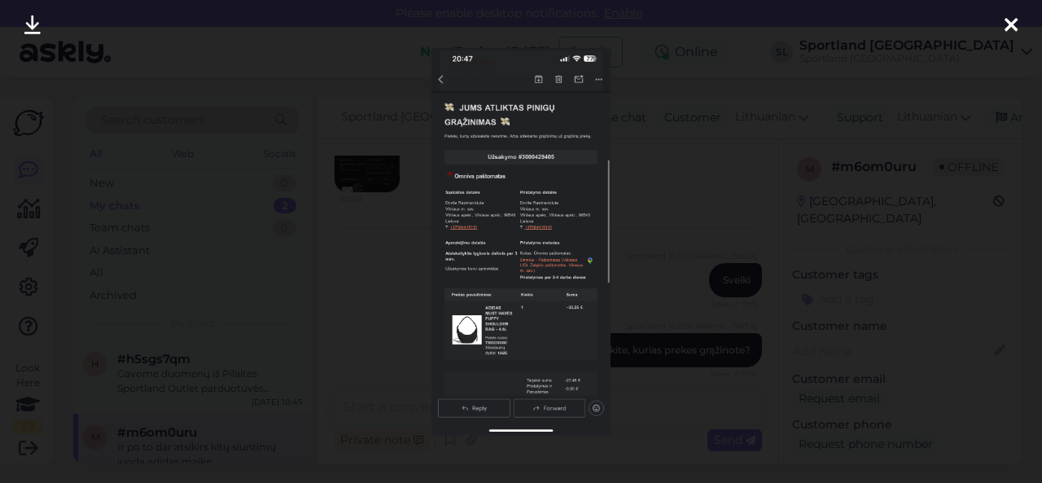
click at [366, 287] on div at bounding box center [521, 241] width 1042 height 483
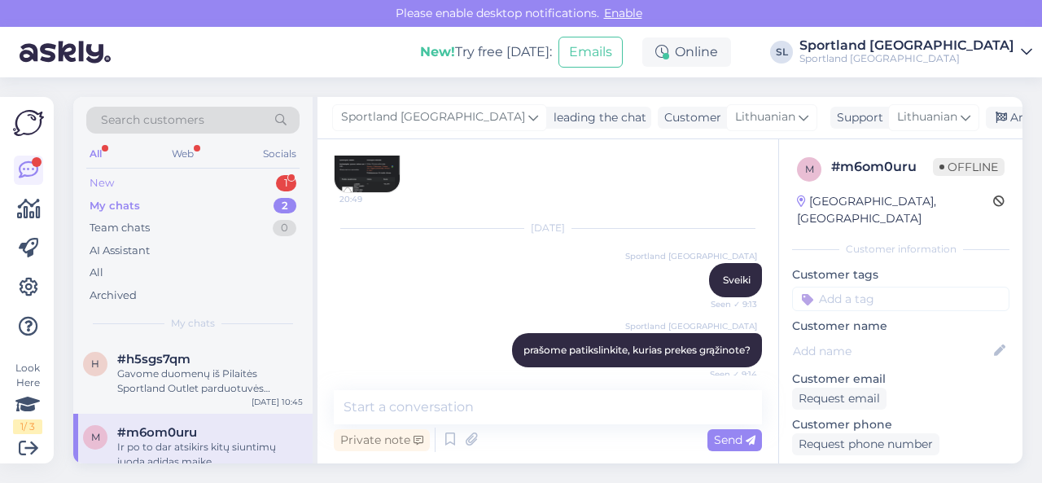
click at [210, 180] on div "New 1" at bounding box center [192, 183] width 213 height 23
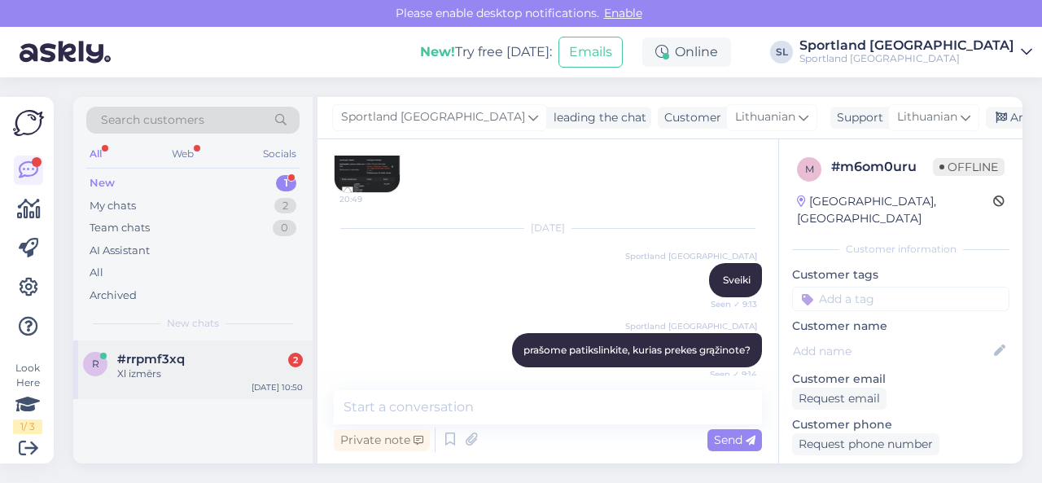
click at [187, 356] on div "#rrpmf3xq 2" at bounding box center [210, 359] width 186 height 15
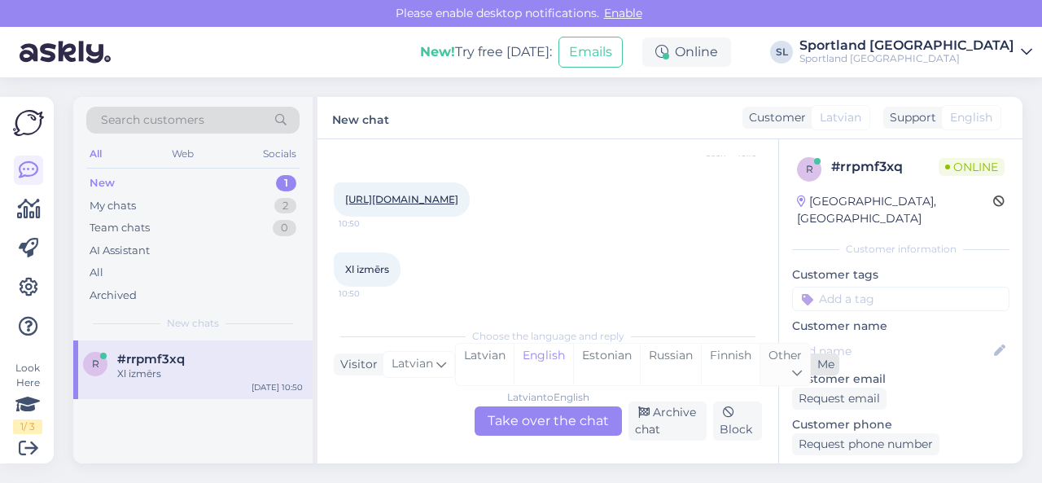
click at [803, 361] on div "Other" at bounding box center [785, 365] width 50 height 42
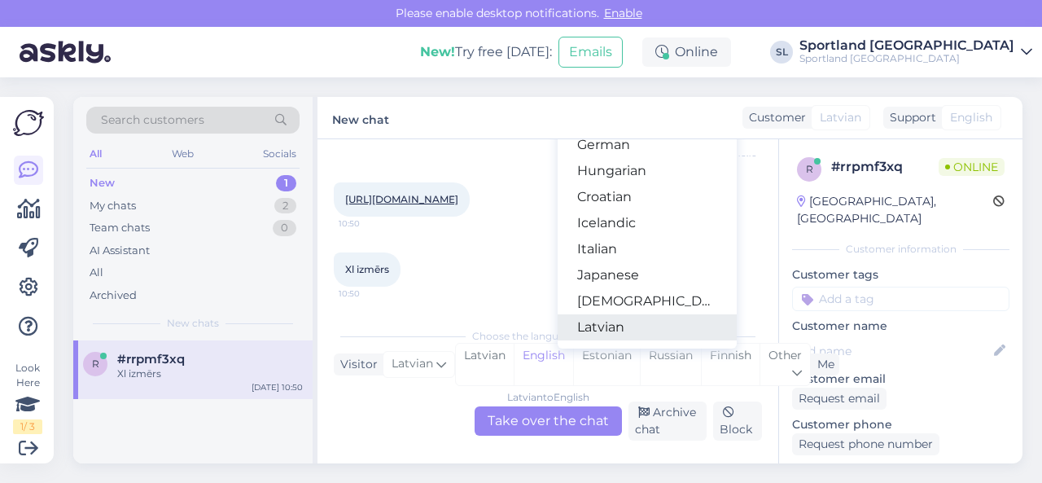
scroll to position [326, 0]
click at [629, 324] on link "Lithuanian" at bounding box center [647, 327] width 179 height 26
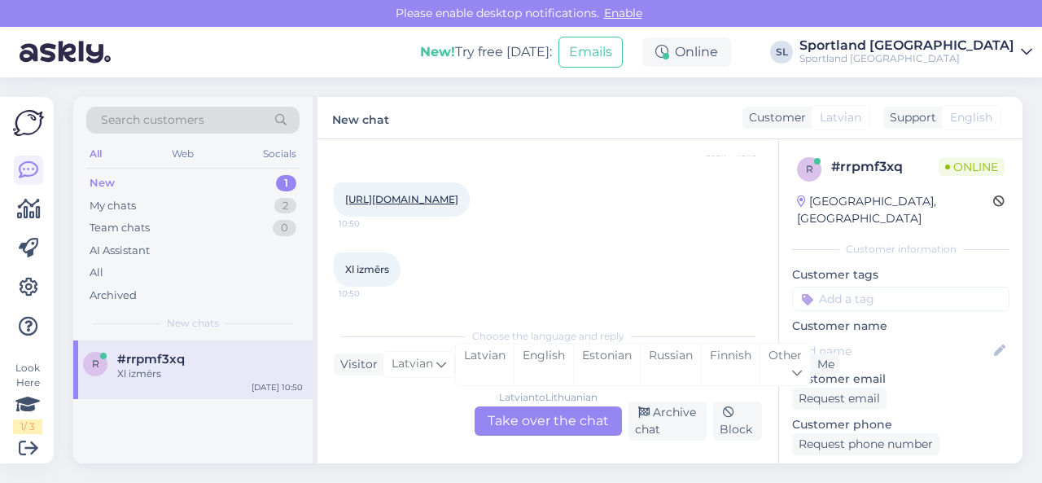
click at [550, 421] on div "[DEMOGRAPHIC_DATA] to Lithuanian Take over the chat" at bounding box center [548, 420] width 147 height 29
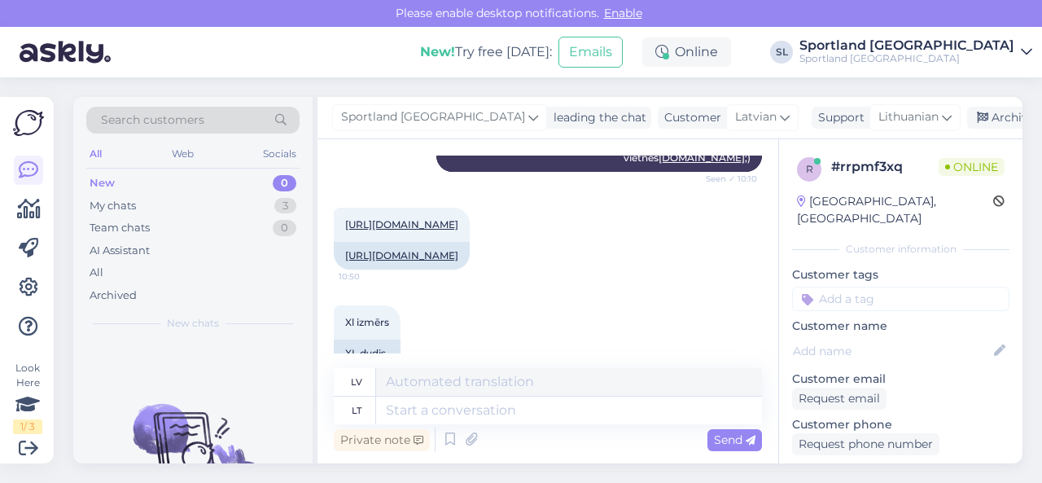
scroll to position [510, 0]
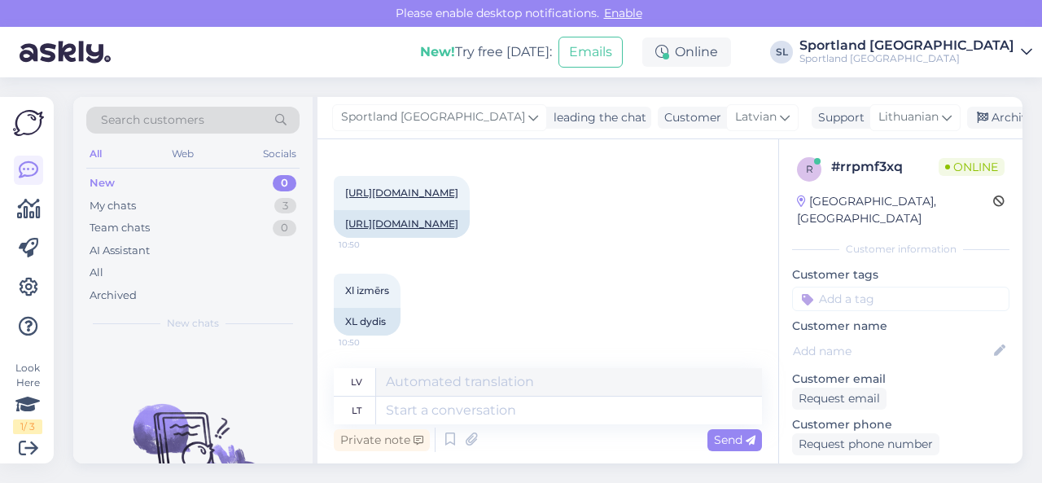
click at [463, 424] on div "Private note Send" at bounding box center [548, 439] width 428 height 31
click at [458, 413] on textarea at bounding box center [569, 410] width 386 height 28
type textarea "Maloniai pra"
type textarea "Laipni"
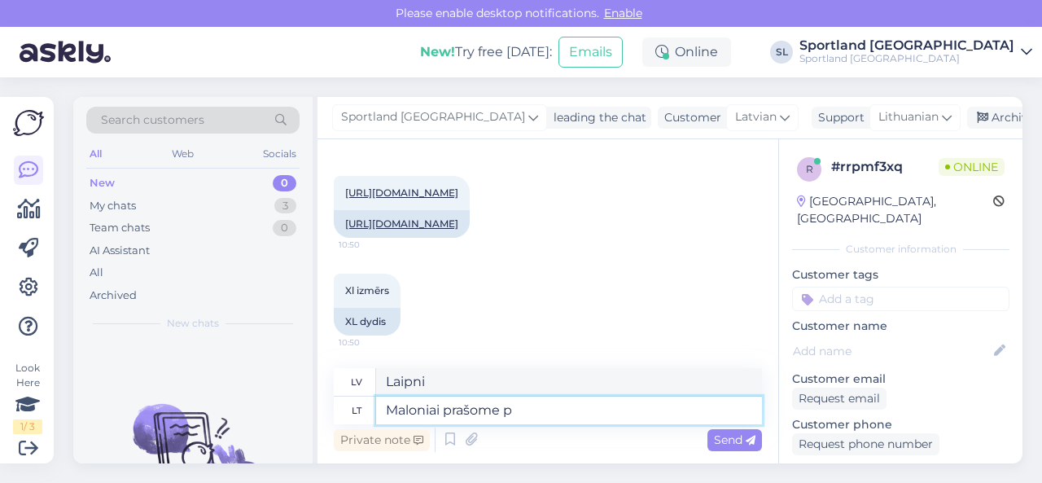
type textarea "Maloniai prašome pa"
type textarea "Lūdzu, lūdzu."
type textarea "Maloniai prašome pateik"
type textarea "Lūdzu, sniedziet"
type textarea "Maloniai prašome pateikti užsakymą. T"
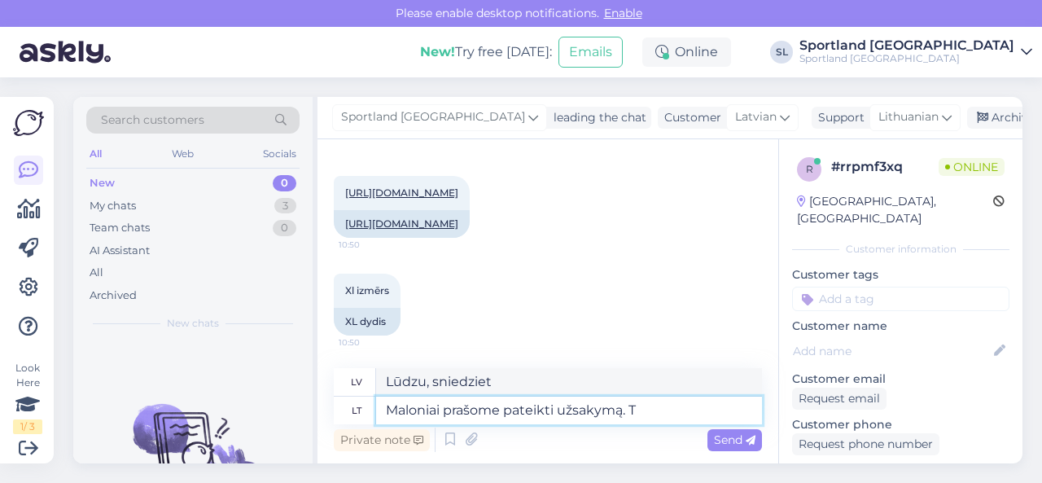
type textarea "Lūdzu, veiciet pasūtījumu."
type textarea "Maloniai prašome pateikti užsakymą. Tai a"
type textarea "Lūdzu, veiciet pasūtījumu. [PERSON_NAME]"
type textarea "Maloniai prašome pateikti užsakymą. Tai tar"
type textarea "Lūdzu, veiciet pasūtījumu. Šis ir"
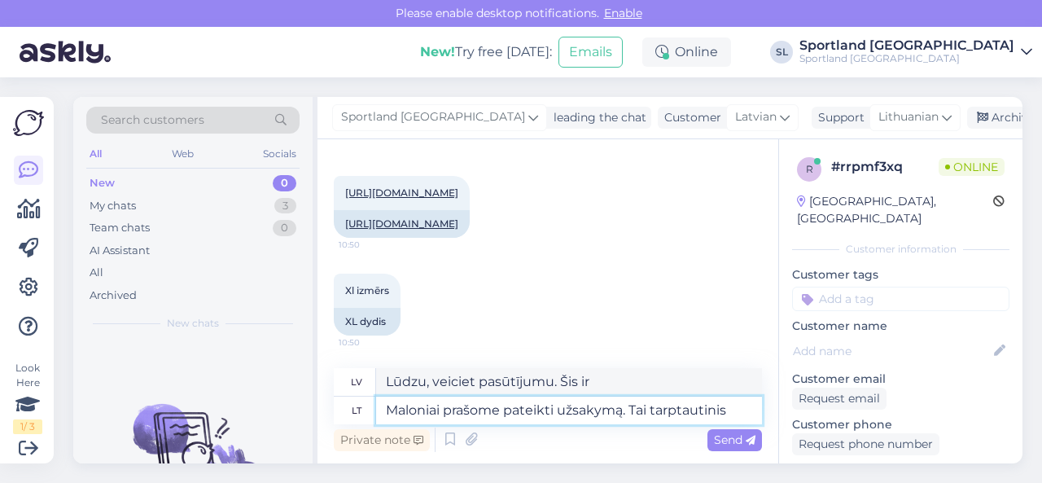
type textarea "Maloniai prašome pateikti užsakymą. Tai tarptautinis"
type textarea "Lūdzu, veiciet pasūtījumu. Šis ir starptautisks"
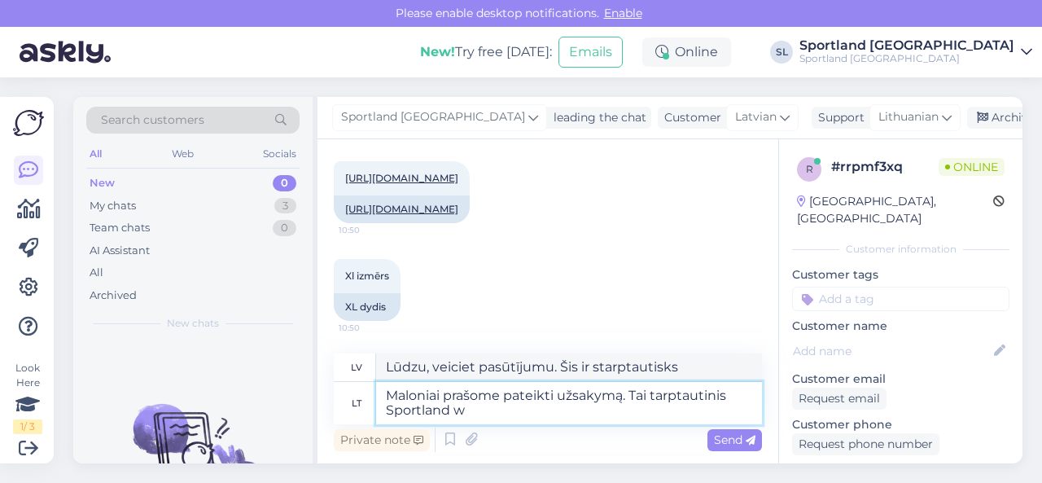
type textarea "Maloniai prašome pateikti užsakymą. Tai tarptautinis Sportland we"
type textarea "Lūdzu, veiciet pasūtījumu. Šis ir starptautisks Sportland."
type textarea "Maloniai prašome pateikti užsakymą. Tai tarptautinis Sportland web."
type textarea "Lūdzu, veiciet pasūtījumu. Šī ir starptautiska Sportland tīmekļa vietne."
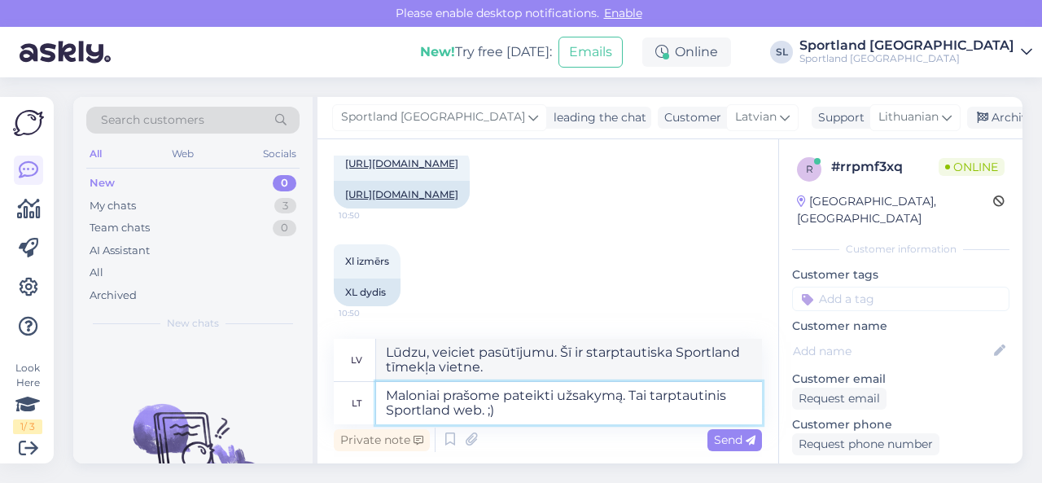
type textarea "Maloniai prašome pateikti užsakymą. Tai tarptautinis Sportland web. ;)"
type textarea "Lūdzu, veiciet pasūtījumu. Šī ir starptautiska Sportland tīmekļa vietne. ;)"
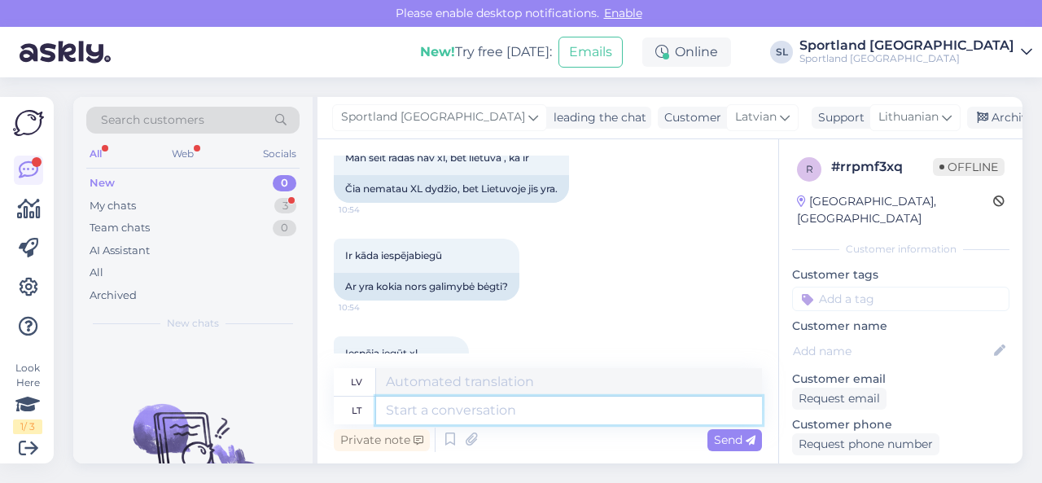
scroll to position [783, 0]
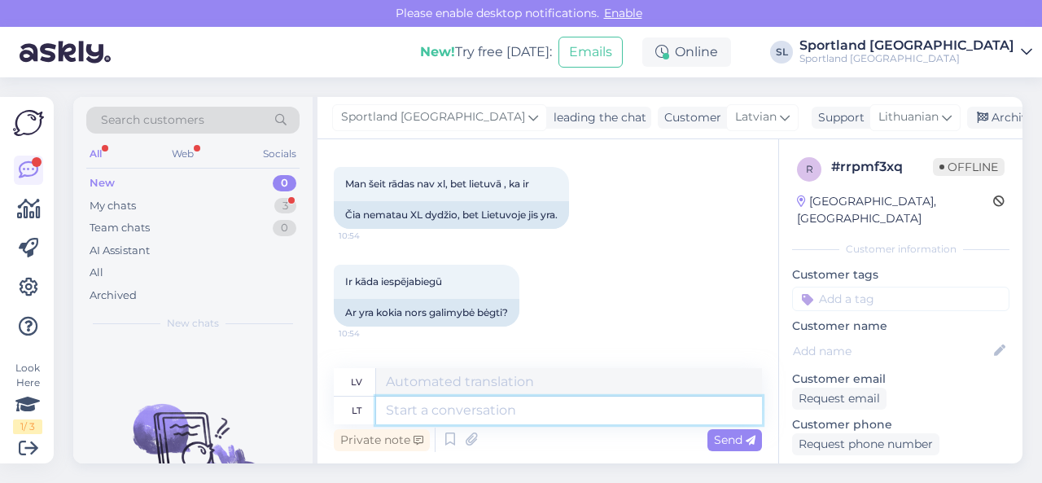
click at [481, 414] on textarea at bounding box center [569, 410] width 386 height 28
type textarea "I"
type textarea "Es"
type textarea "Iš"
type textarea "No"
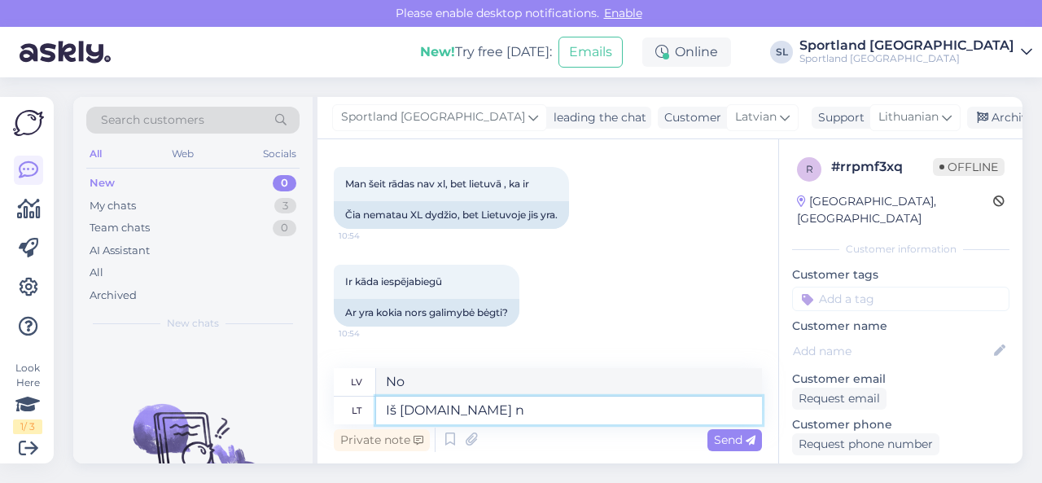
type textarea "Iš [DOMAIN_NAME] ne"
type textarea "No [DOMAIN_NAME]"
type textarea "Iš [DOMAIN_NAME] nesiunčiame į"
type textarea "Mēs nepiegādājam preces no [DOMAIN_NAME]"
type textarea "Iš [DOMAIN_NAME] nesiunčiame į kit"
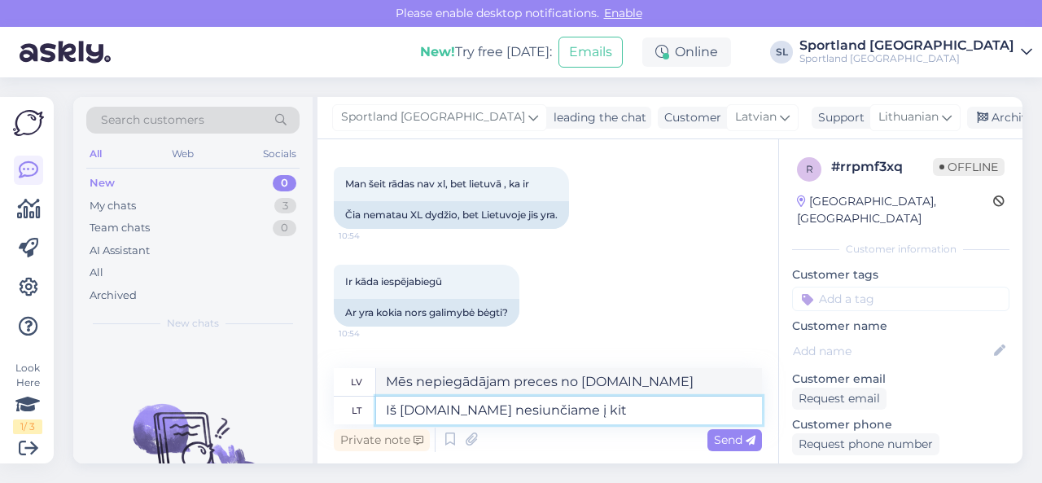
type textarea "Mēs nepiegādājam preces no [DOMAIN_NAME] uz"
type textarea "Iš [DOMAIN_NAME] nesiunčiame į kitas š"
type textarea "Mēs nepiegādājam preces no [DOMAIN_NAME] uz citām valstīm."
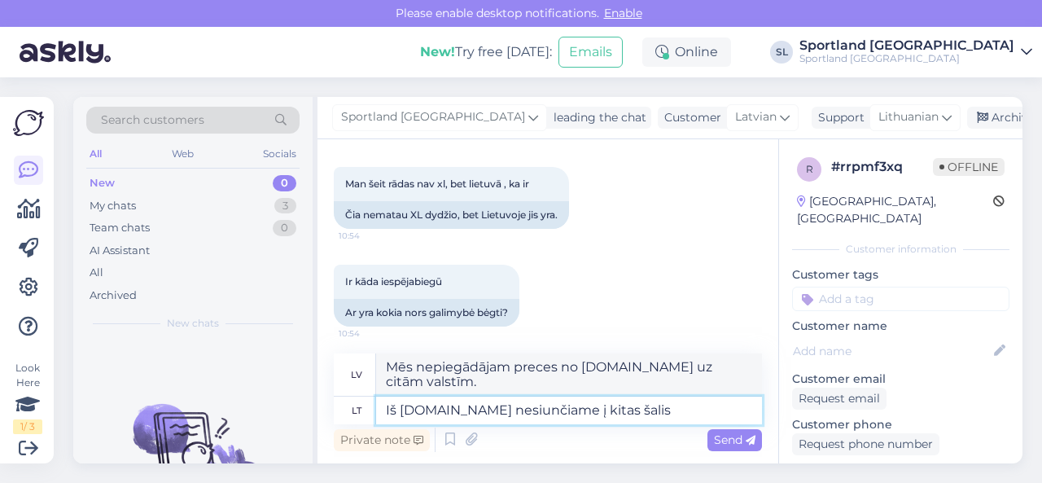
type textarea "Iš [DOMAIN_NAME] nesiunčiame į kitas šalis."
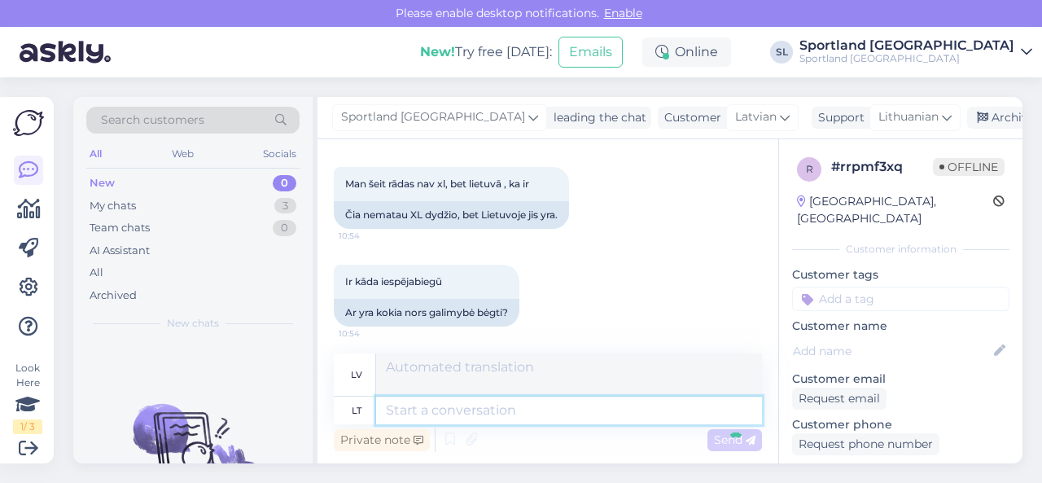
scroll to position [1125, 0]
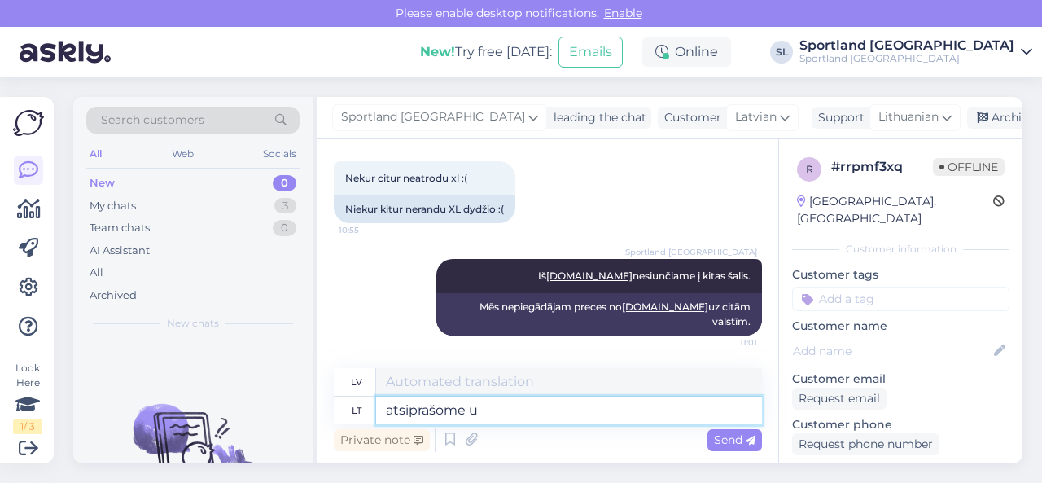
type textarea "atsiprašome už"
type textarea "atvainojiet"
type textarea "atsiprašome už ne"
type textarea "atvainojiet par"
type textarea "atsiprašome už nepatogumus."
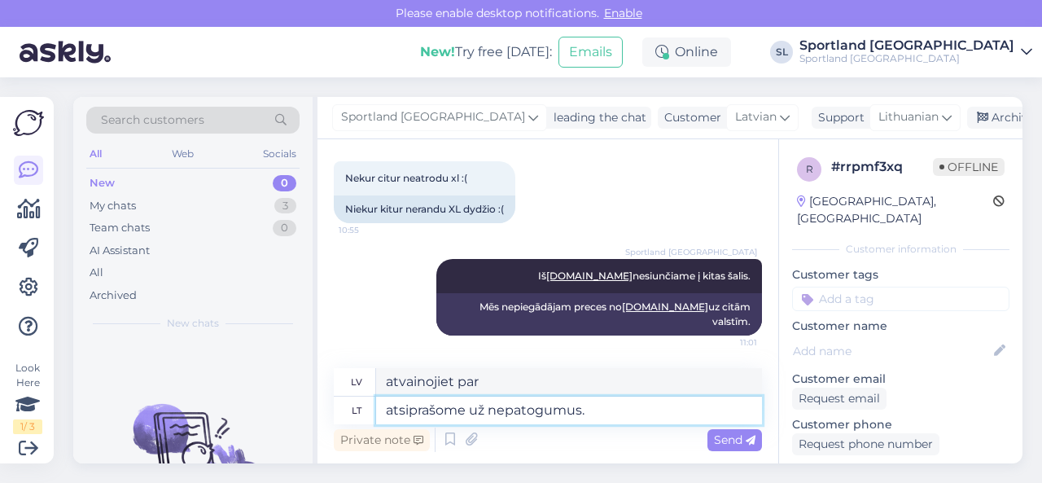
type textarea "Atvainojamies par sagādātajām neērtībām."
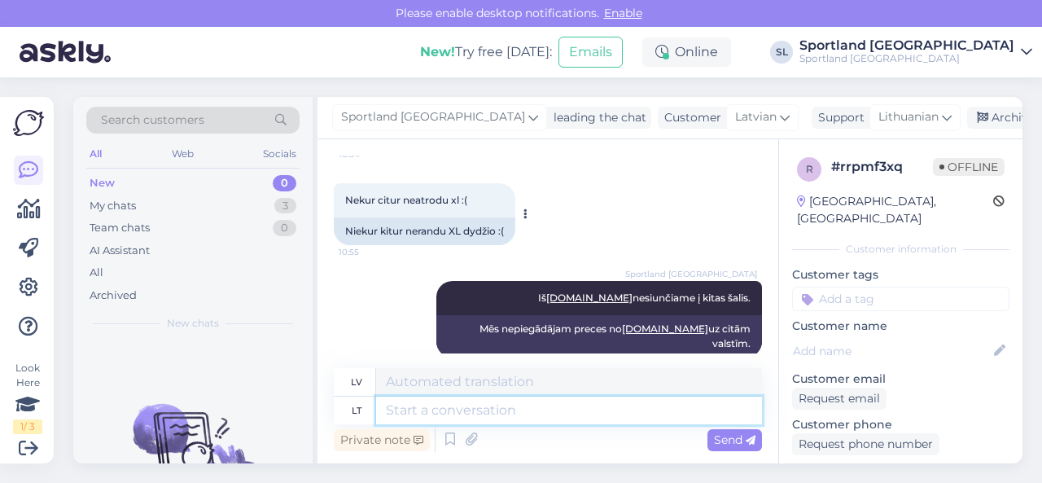
scroll to position [1223, 0]
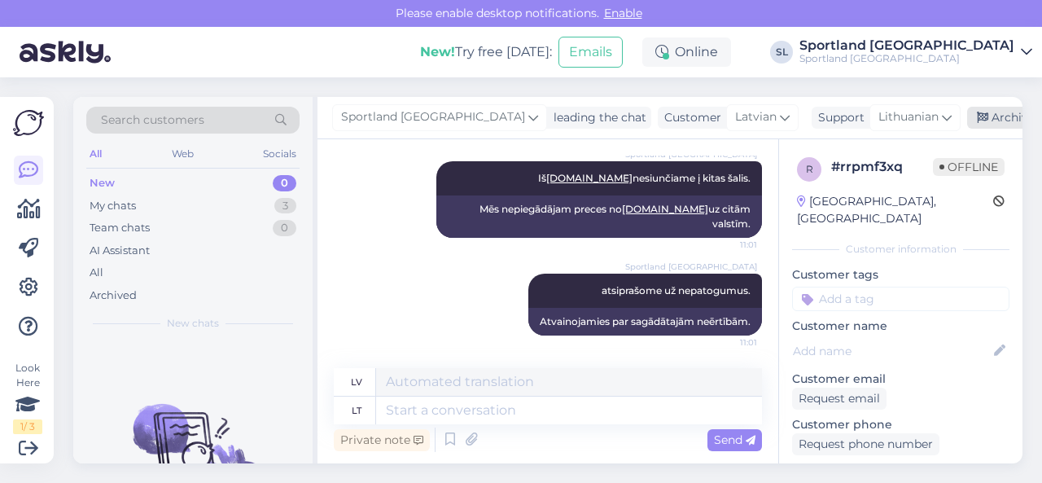
click at [967, 110] on div "Archive chat" at bounding box center [1018, 118] width 103 height 22
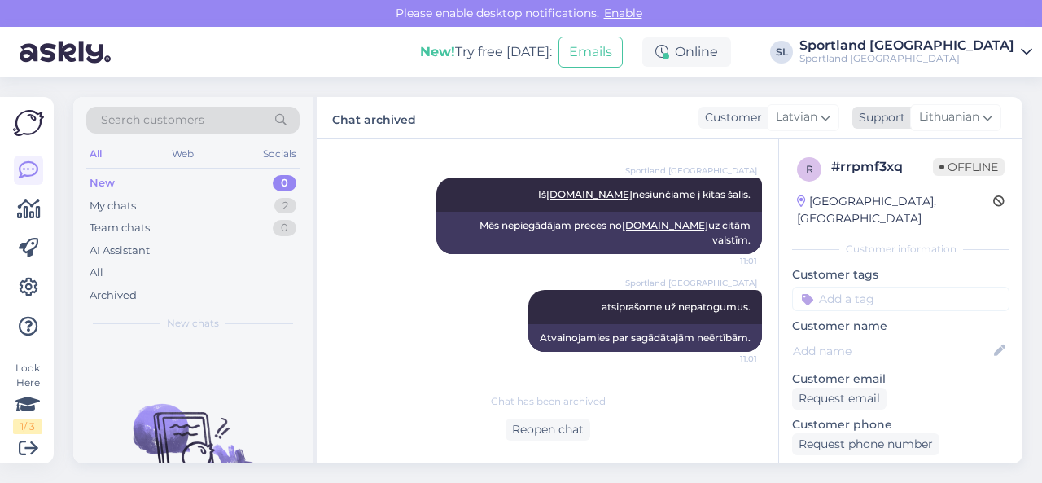
scroll to position [1207, 0]
click at [225, 208] on div "My chats 2" at bounding box center [192, 206] width 213 height 23
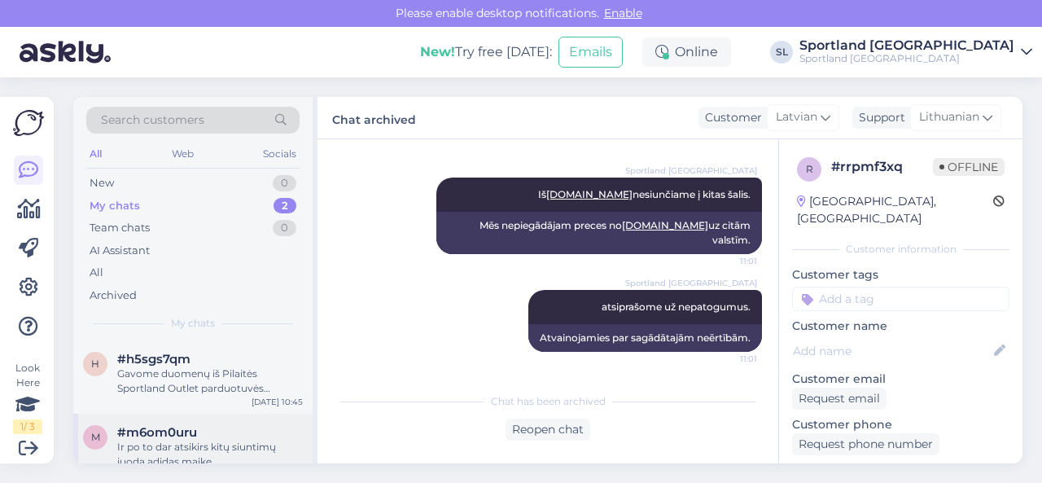
click at [174, 437] on span "#m6om0uru" at bounding box center [157, 432] width 80 height 15
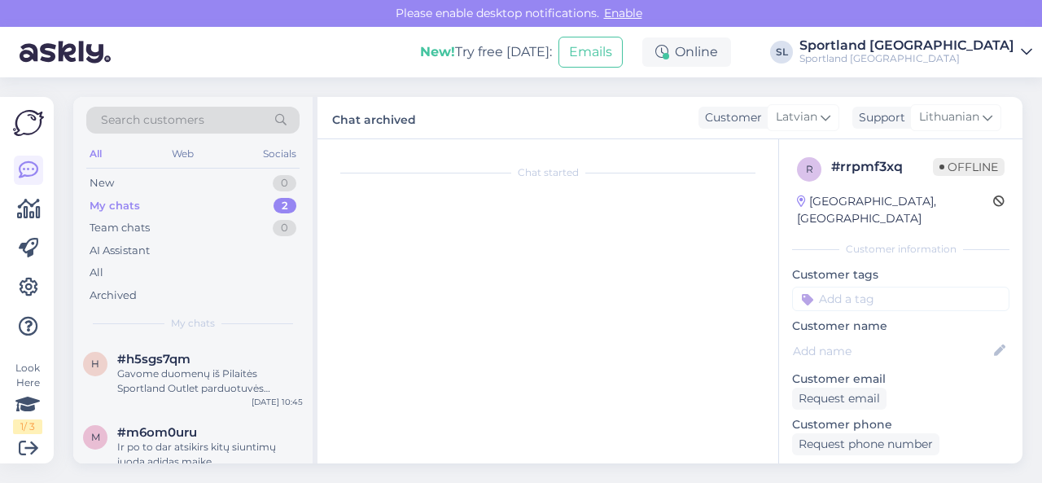
scroll to position [2242, 0]
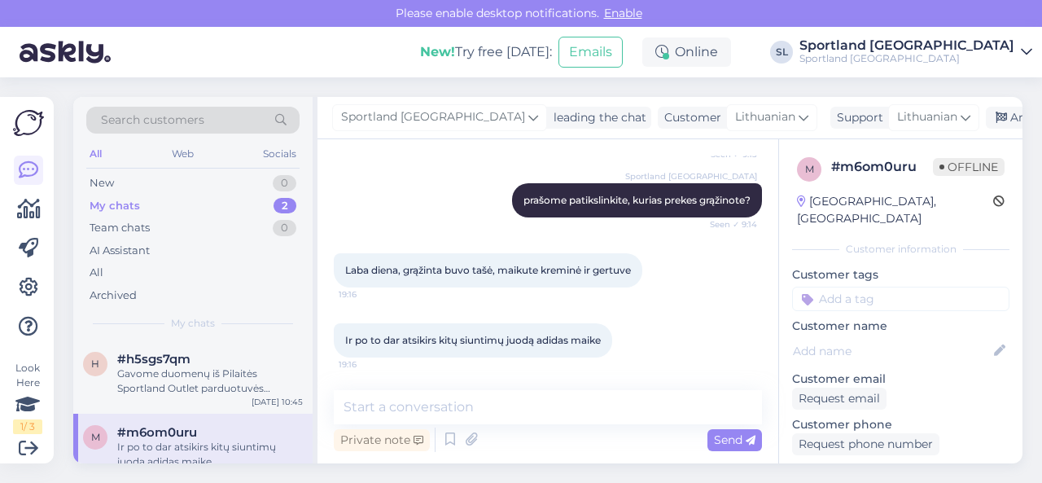
drag, startPoint x: 474, startPoint y: 268, endPoint x: 642, endPoint y: 269, distance: 167.7
click at [642, 269] on div "Laba diena, grąžinta buvo tašė, maikute kreminė ir gertuve 19:16" at bounding box center [488, 270] width 309 height 34
copy span "tašė, maikute kreminė ir gertuve"
click at [627, 329] on div at bounding box center [619, 340] width 15 height 34
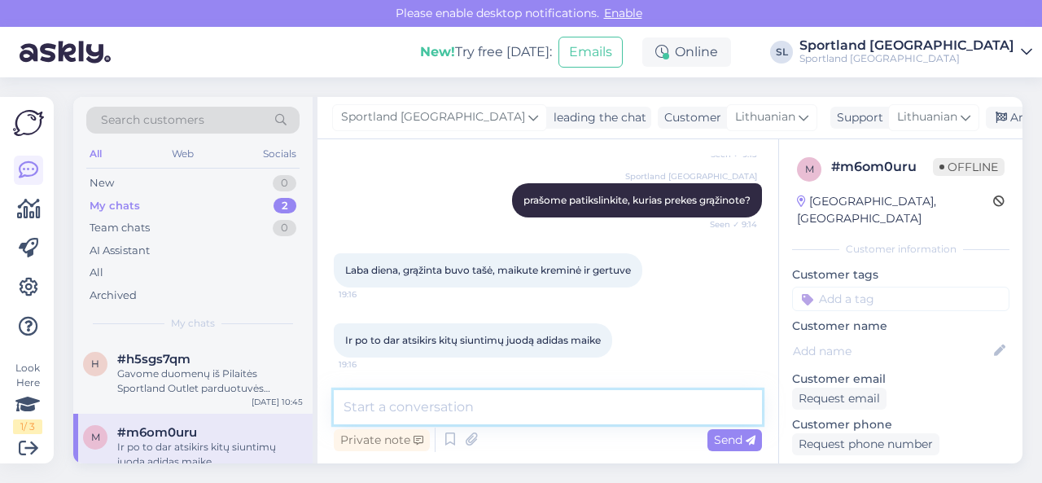
click at [462, 405] on textarea at bounding box center [548, 407] width 428 height 34
drag, startPoint x: 462, startPoint y: 407, endPoint x: 391, endPoint y: 398, distance: 72.2
click at [388, 399] on textarea "Sveiki, už prekę" at bounding box center [548, 407] width 428 height 34
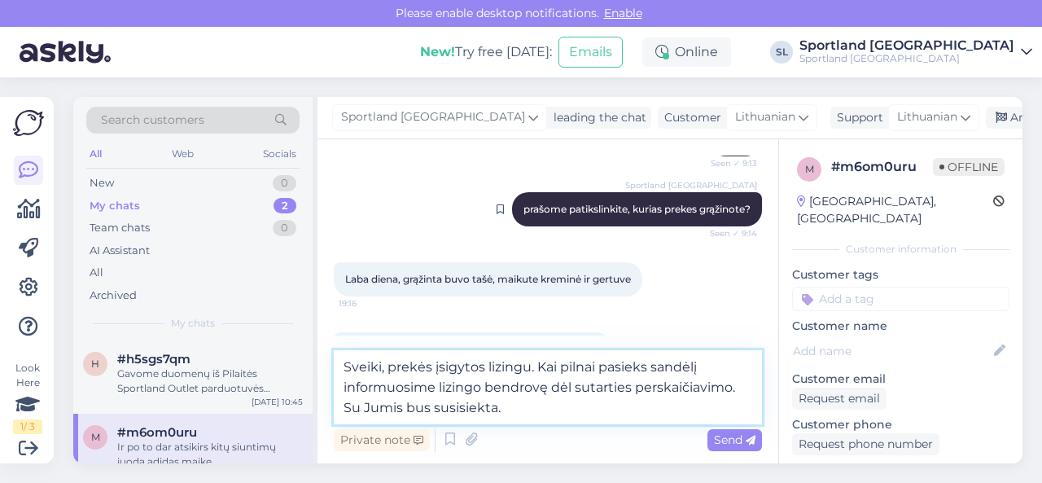
scroll to position [2283, 0]
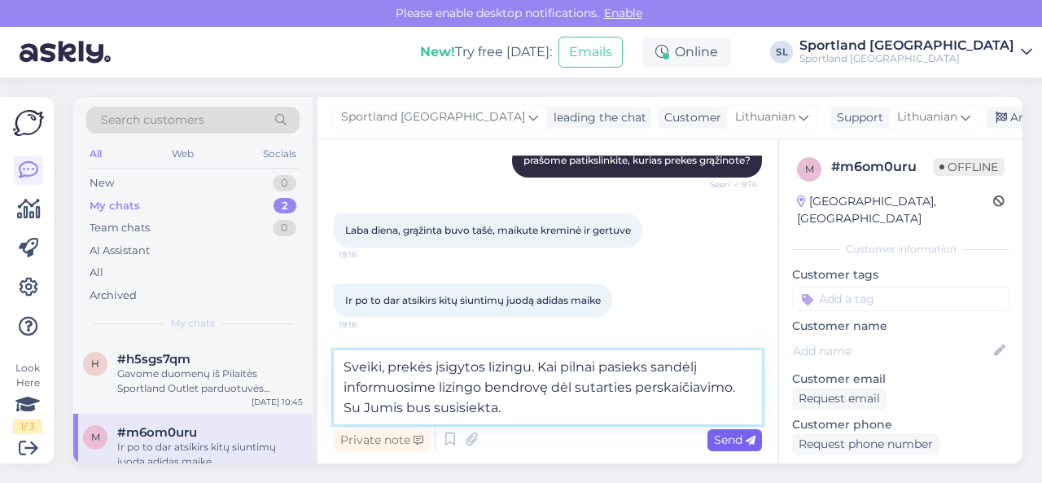
type textarea "Sveiki, prekės įsigytos lizingu. Kai pilnai pasieks sandėlį informuosime lizing…"
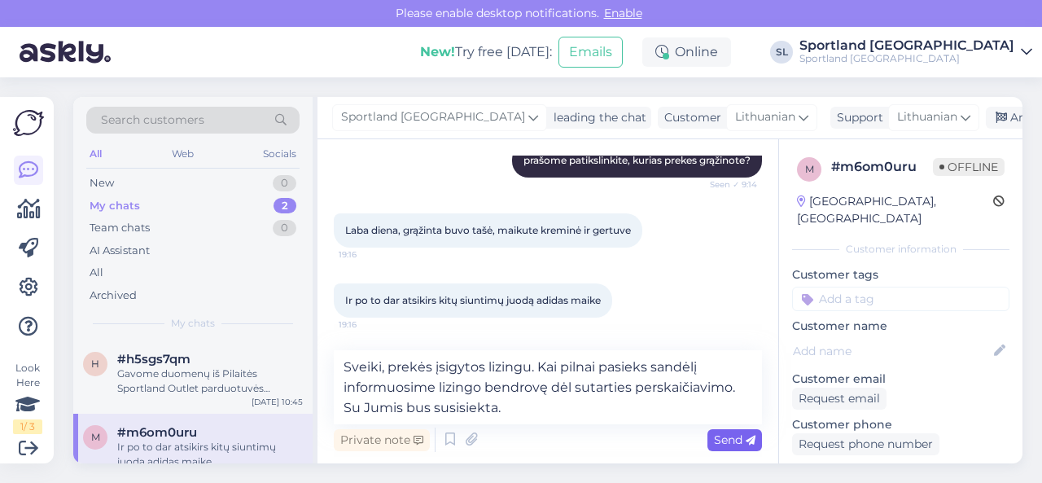
click at [738, 444] on span "Send" at bounding box center [735, 439] width 42 height 15
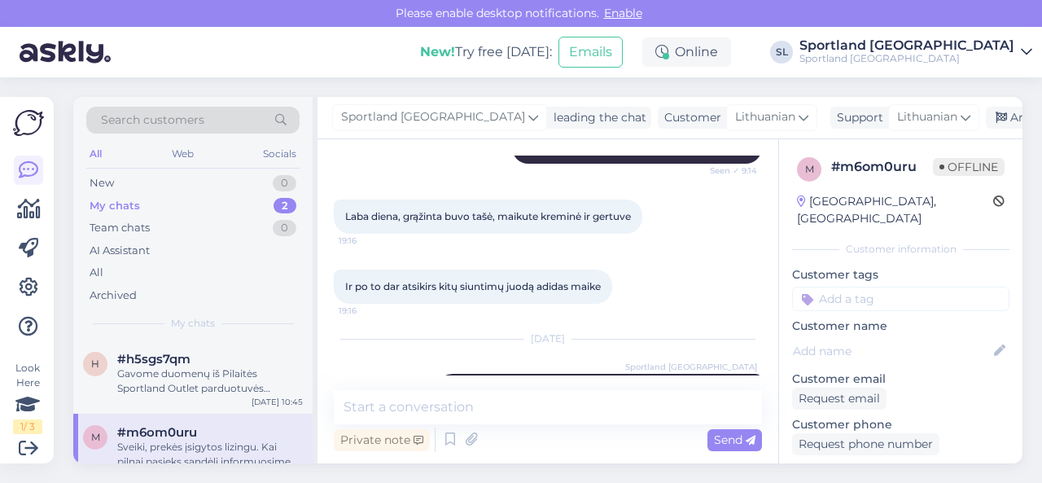
scroll to position [2376, 0]
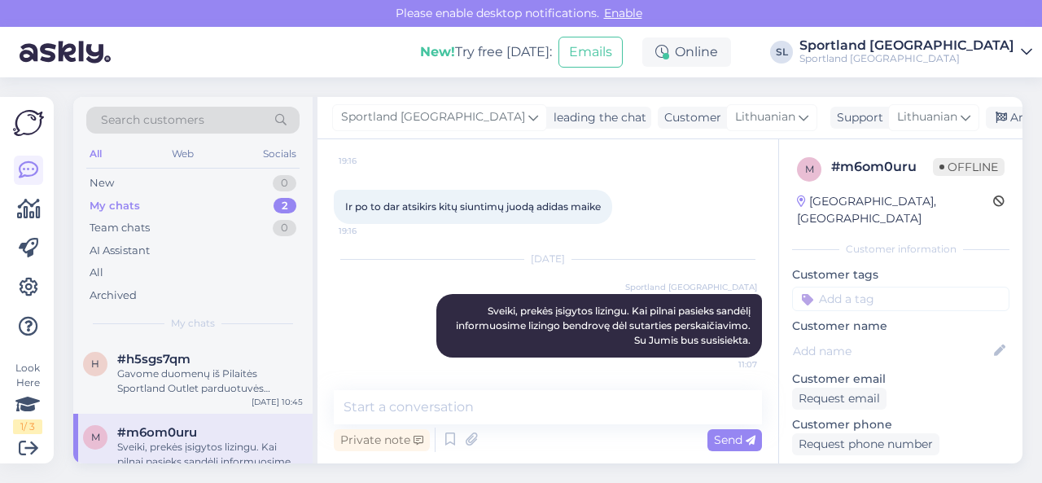
click at [985, 104] on div "Sportland Lithuania leading the chat Customer Lithuanian Support Lithuanian Arc…" at bounding box center [670, 118] width 705 height 42
click at [986, 116] on div "Archive chat" at bounding box center [1037, 118] width 103 height 22
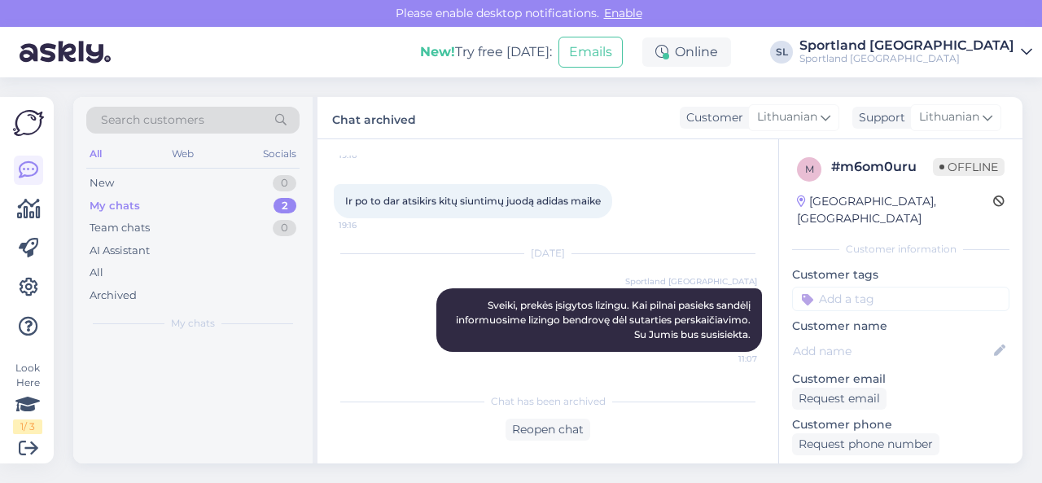
scroll to position [2382, 0]
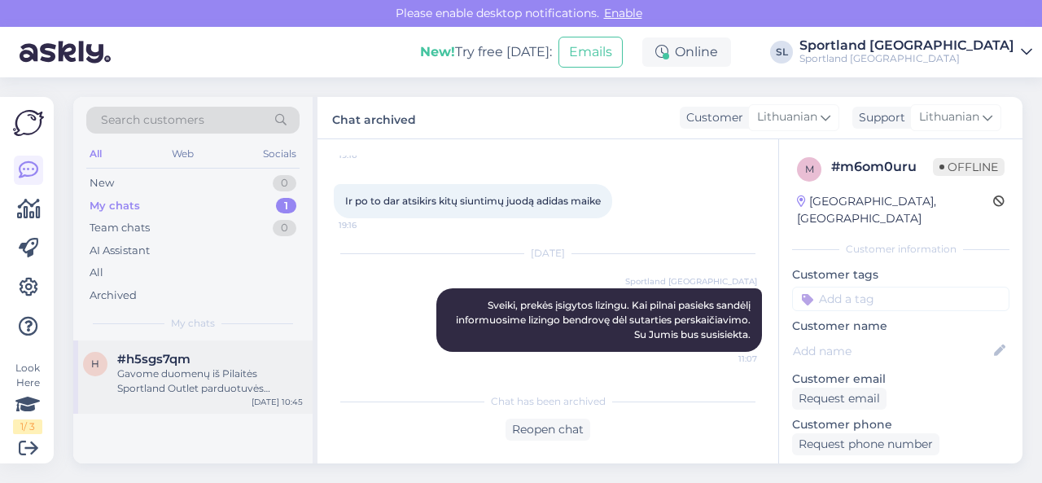
click at [272, 388] on div "Gavome duomenų iš Pilaitės Sportland Outlet parduotuvės vadovės, jog Jūsų užsak…" at bounding box center [210, 380] width 186 height 29
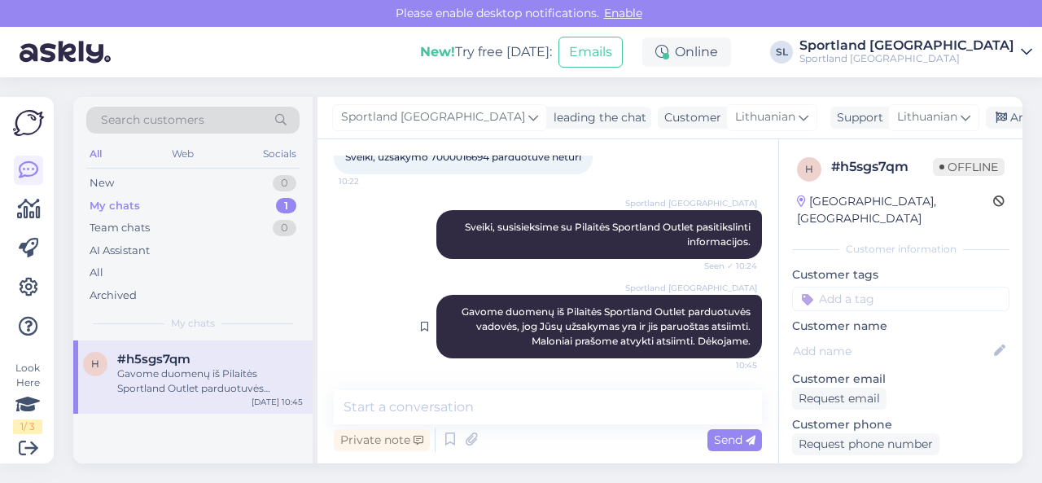
scroll to position [434, 0]
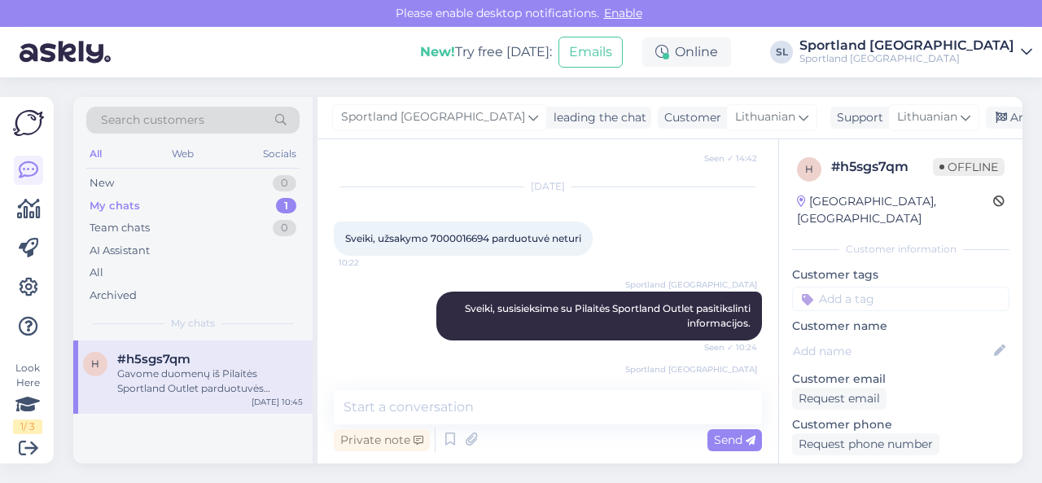
click at [463, 238] on span "Sveiki, užsakymo 7000016694 parduotuvė neturi" at bounding box center [463, 238] width 236 height 12
copy span "7000016694"
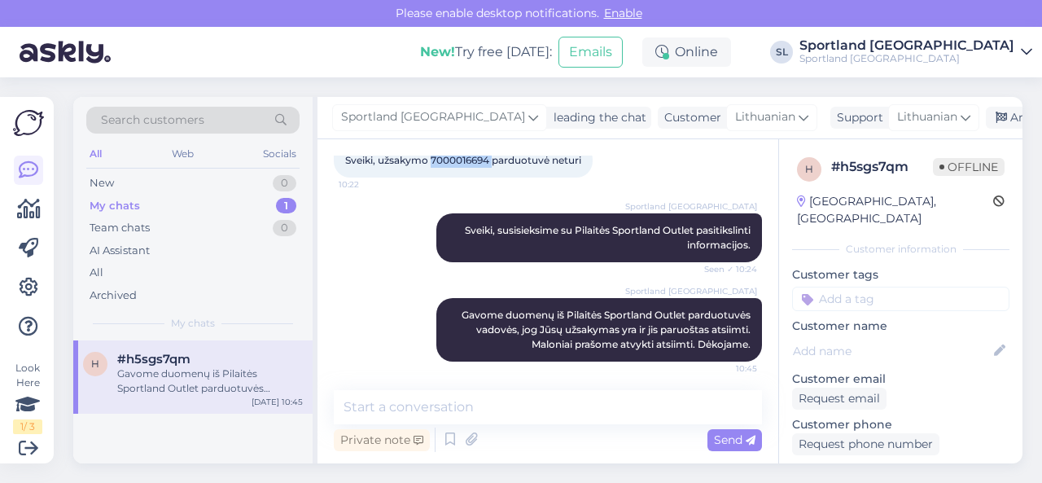
scroll to position [515, 0]
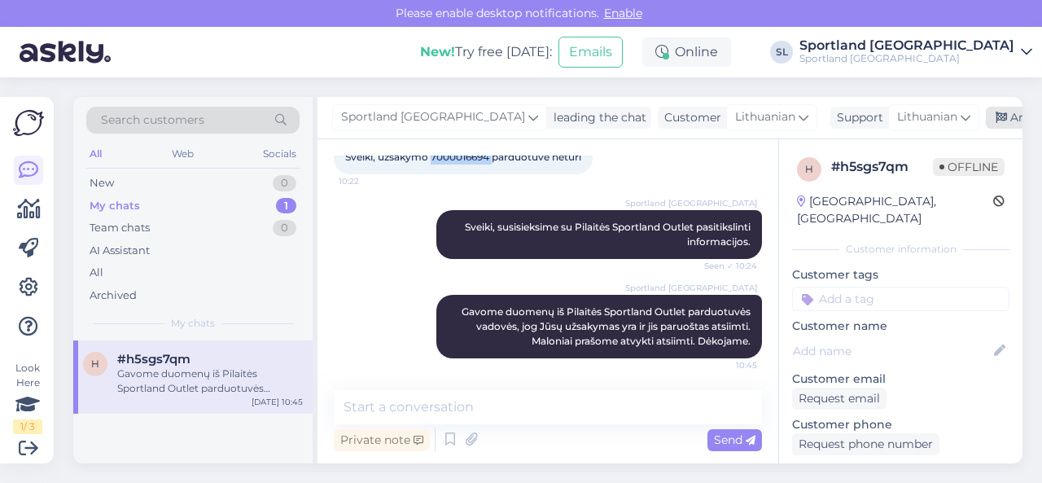
click at [986, 116] on div "Archive chat" at bounding box center [1037, 118] width 103 height 22
